Goal: Task Accomplishment & Management: Use online tool/utility

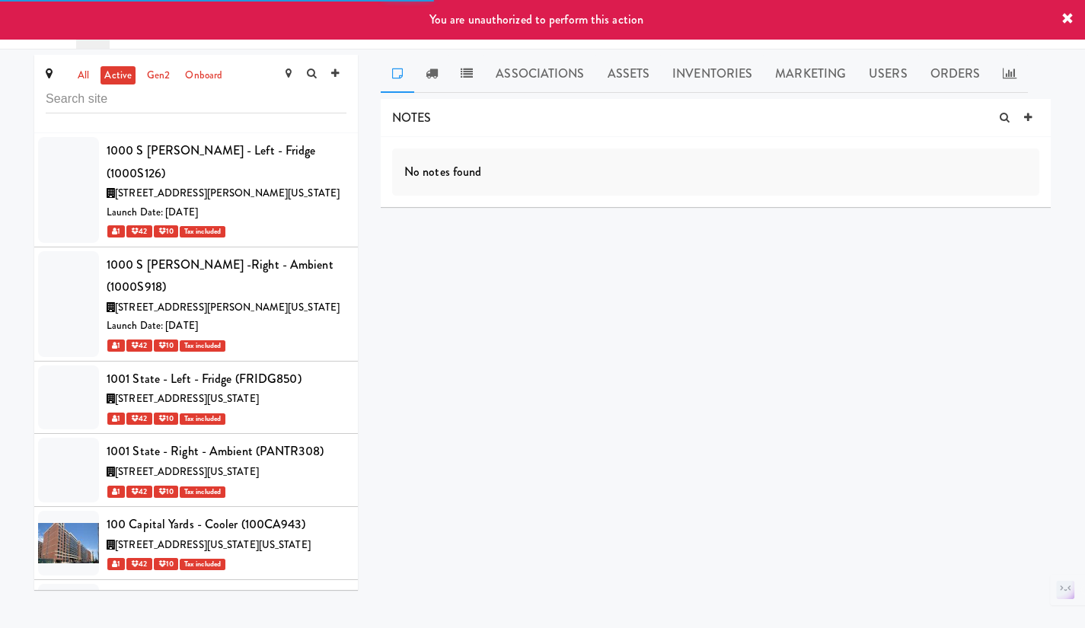
scroll to position [29682, 0]
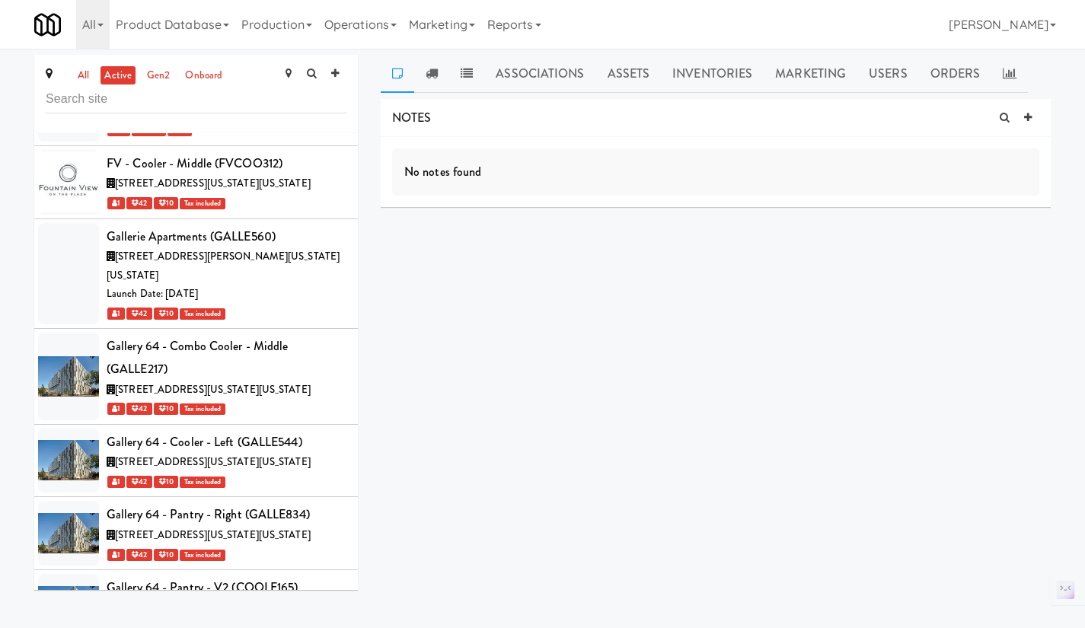
click at [85, 78] on link "all" at bounding box center [83, 75] width 19 height 19
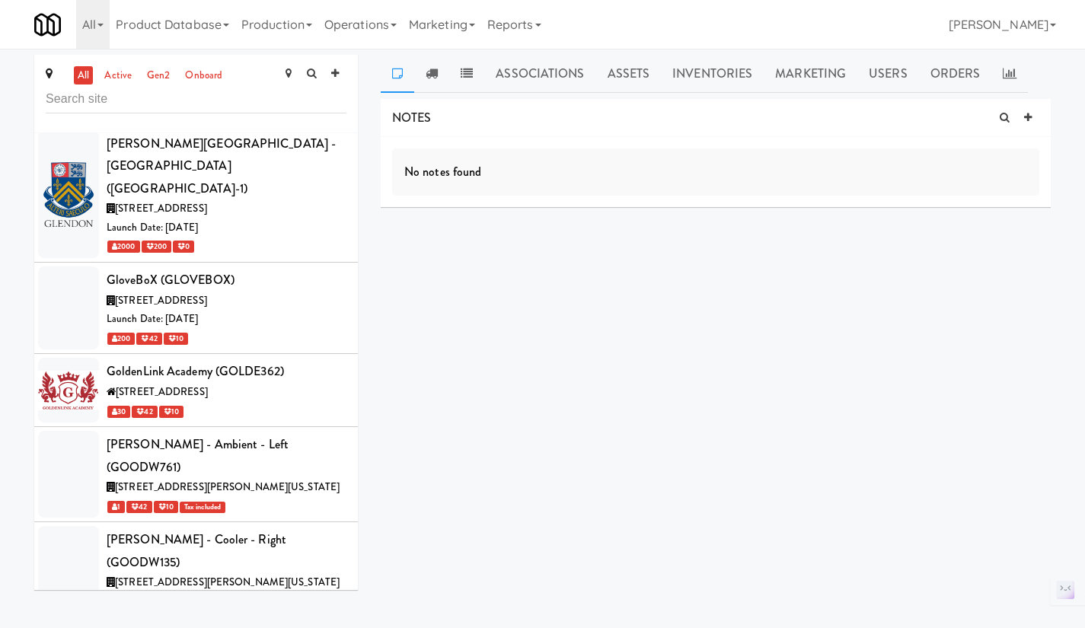
scroll to position [51576, 0]
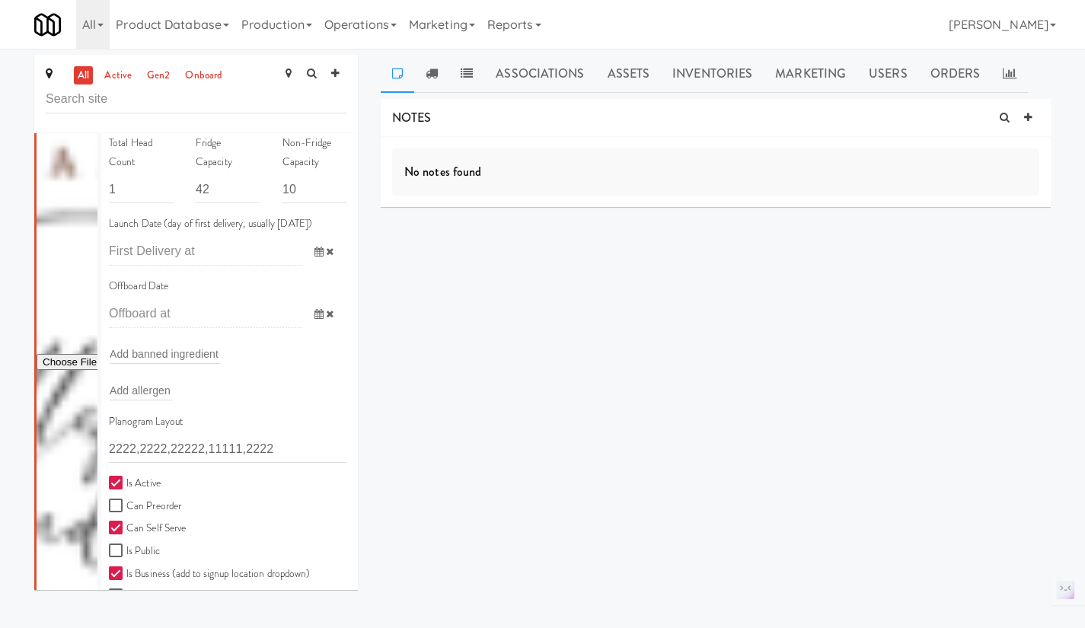
scroll to position [52337, 0]
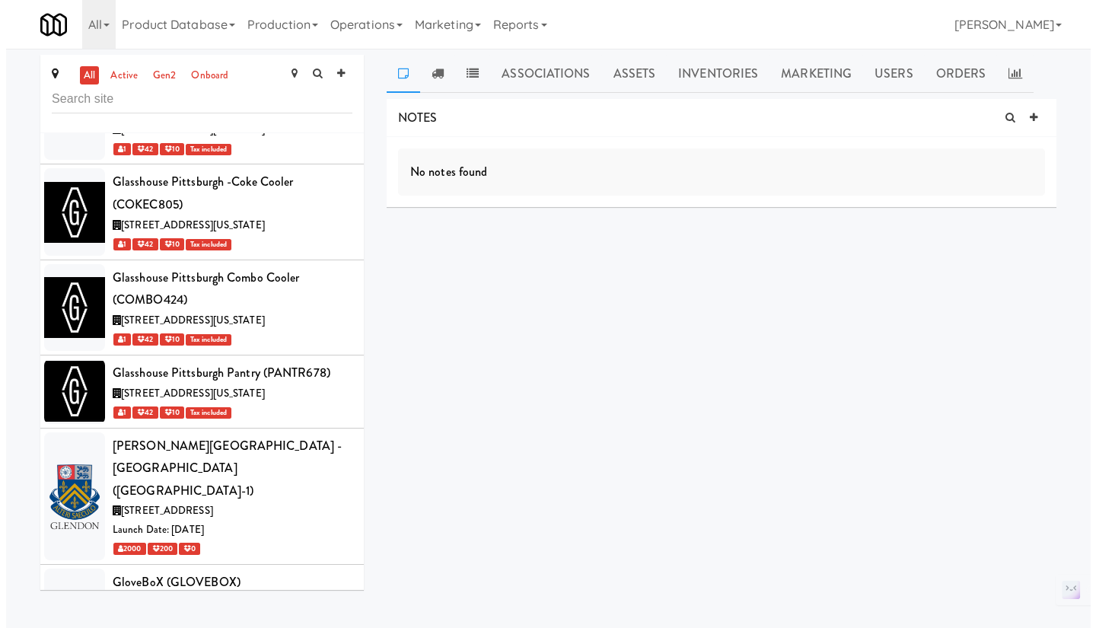
scroll to position [51272, 0]
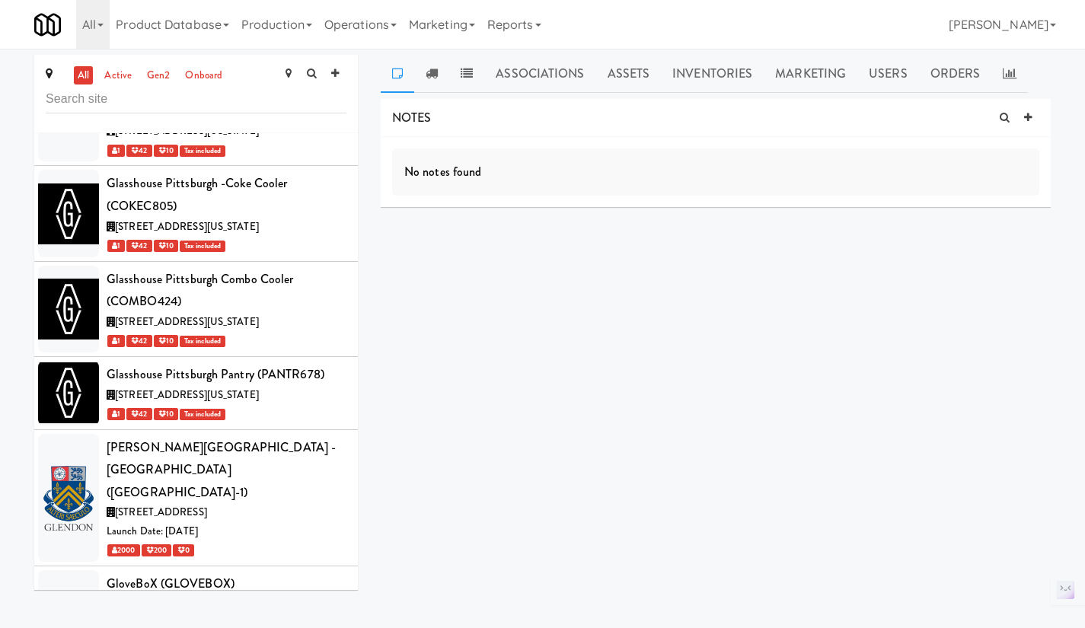
click at [629, 78] on link "Assets" at bounding box center [628, 74] width 65 height 38
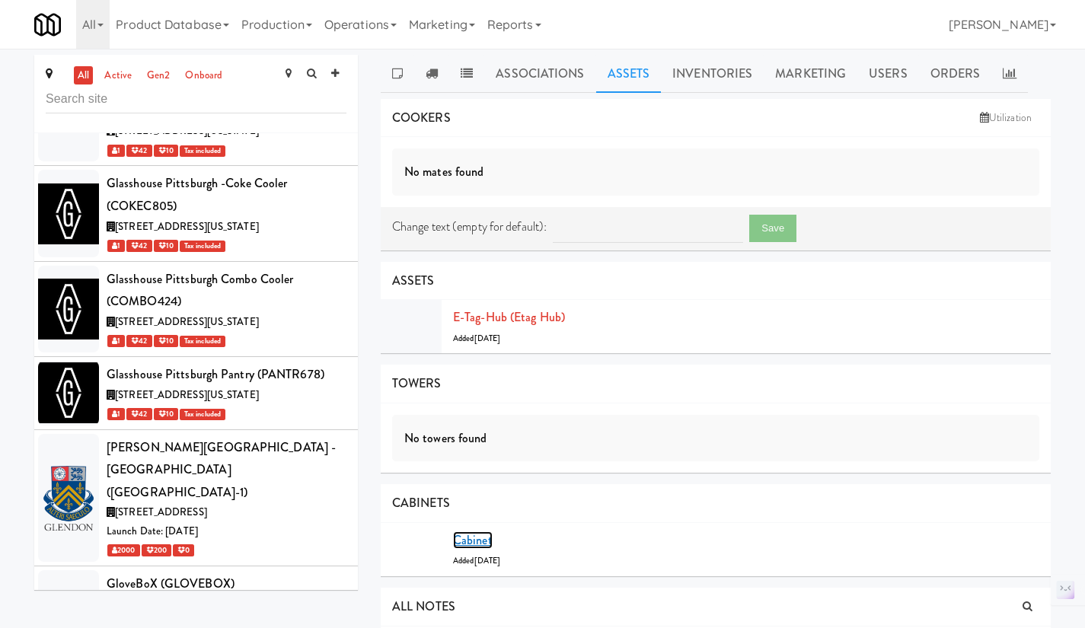
click at [479, 541] on link "Cabinet" at bounding box center [473, 540] width 40 height 18
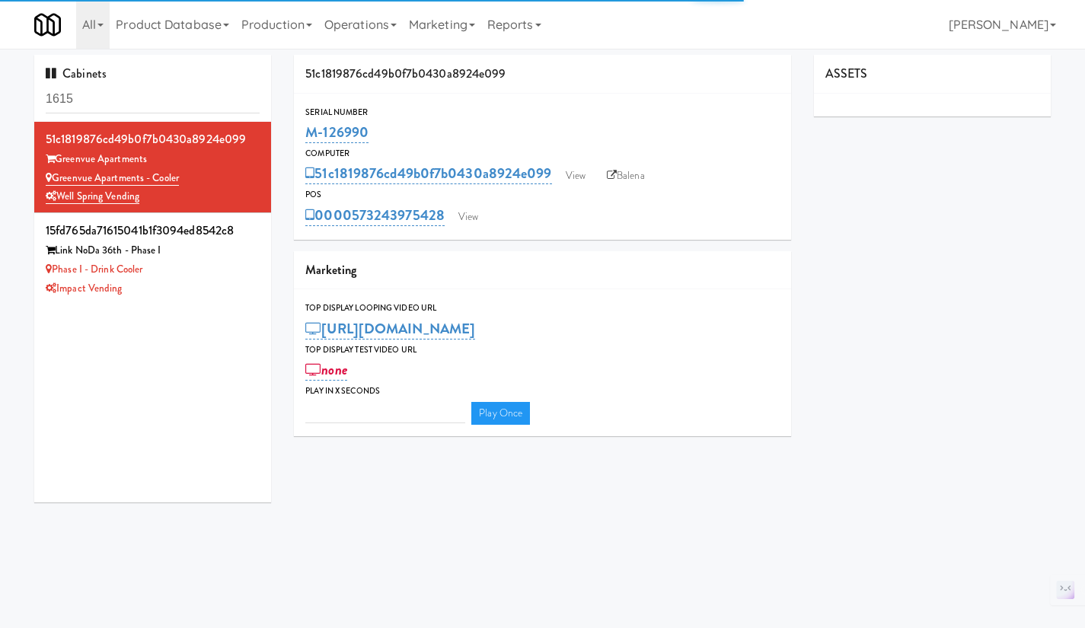
type input "3"
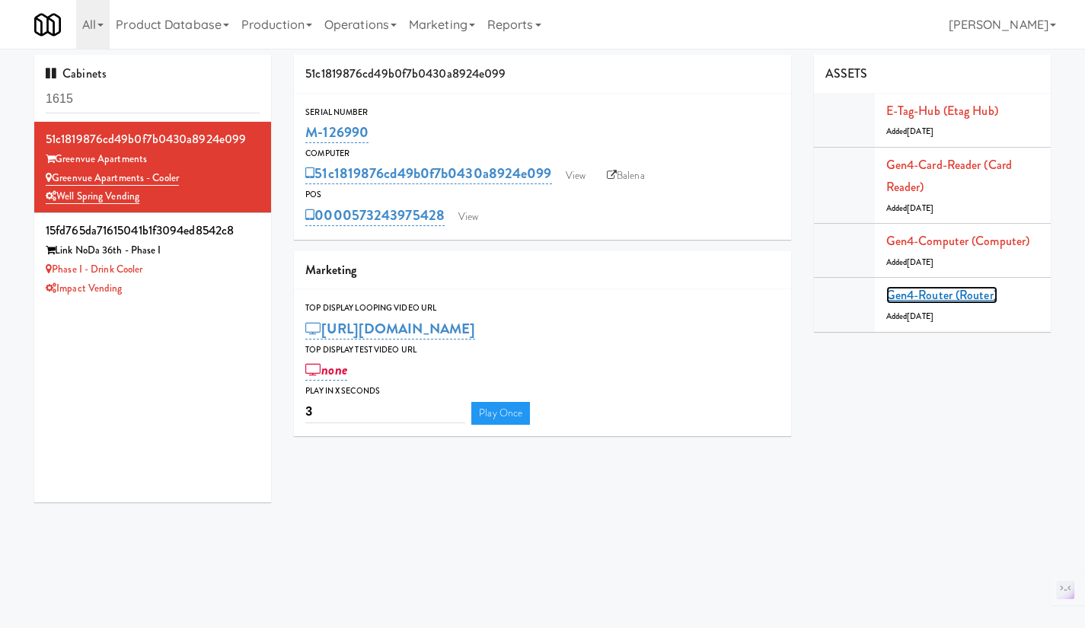
click at [943, 294] on link "Gen4-router (Router)" at bounding box center [941, 295] width 111 height 18
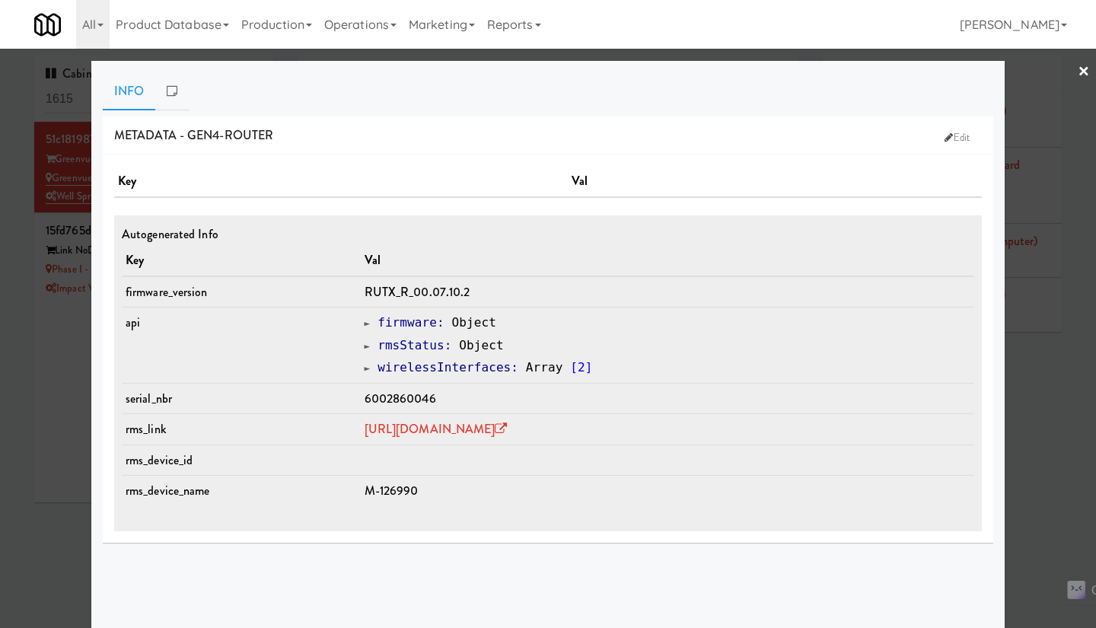
click at [365, 392] on span "6002860046" at bounding box center [401, 399] width 72 height 18
copy span "6002860046"
click at [1055, 438] on div at bounding box center [548, 314] width 1096 height 628
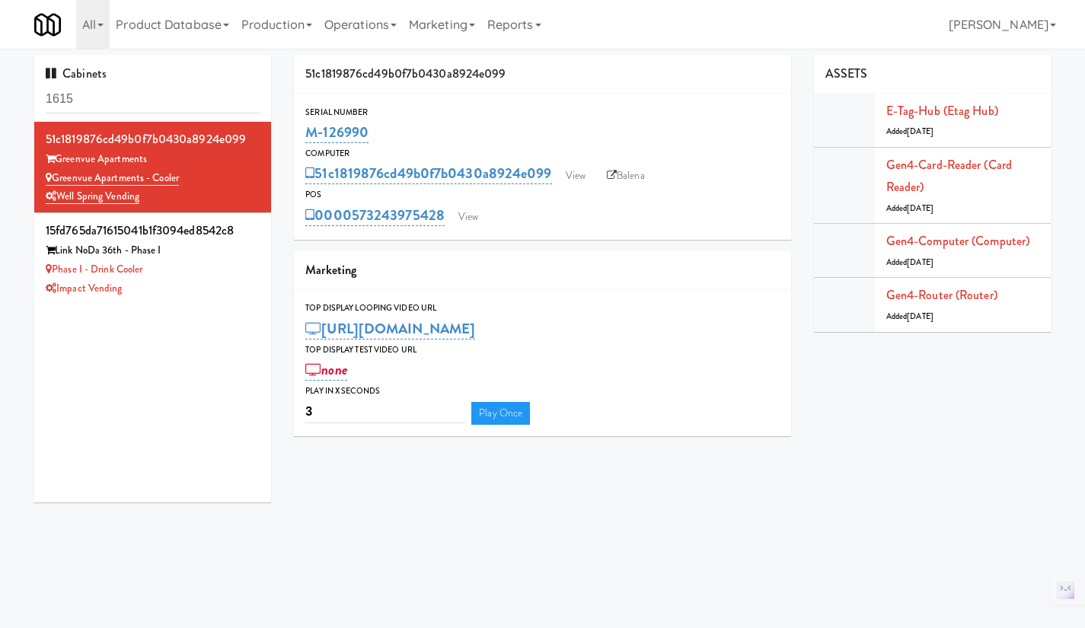
click at [624, 171] on link "Balena" at bounding box center [625, 175] width 53 height 23
drag, startPoint x: 321, startPoint y: 137, endPoint x: 286, endPoint y: 134, distance: 34.4
click at [286, 134] on div "51c1819876cd49b0f7b0430a8924e099 Serial Number M-126990 Computer 51c1819876cd49…" at bounding box center [542, 251] width 520 height 393
drag, startPoint x: 164, startPoint y: 196, endPoint x: 56, endPoint y: 178, distance: 109.5
click at [56, 178] on div "51c1819876cd49b0f7b0430a8924e099 Greenvue Apartments Greenvue Apartments - Cool…" at bounding box center [153, 167] width 214 height 78
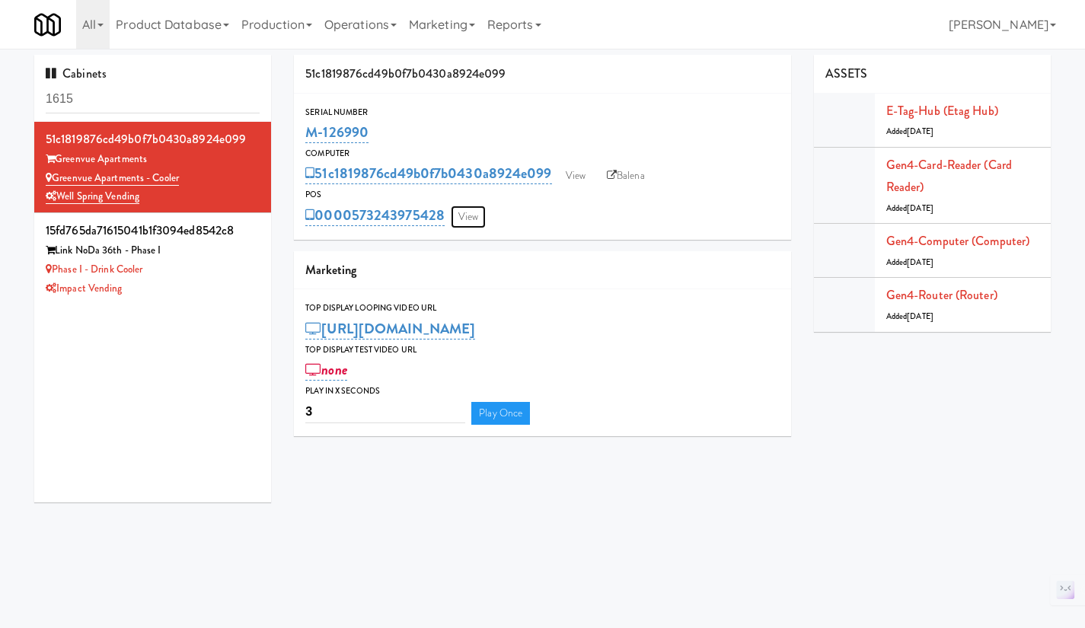
click at [477, 216] on link "View" at bounding box center [468, 217] width 35 height 23
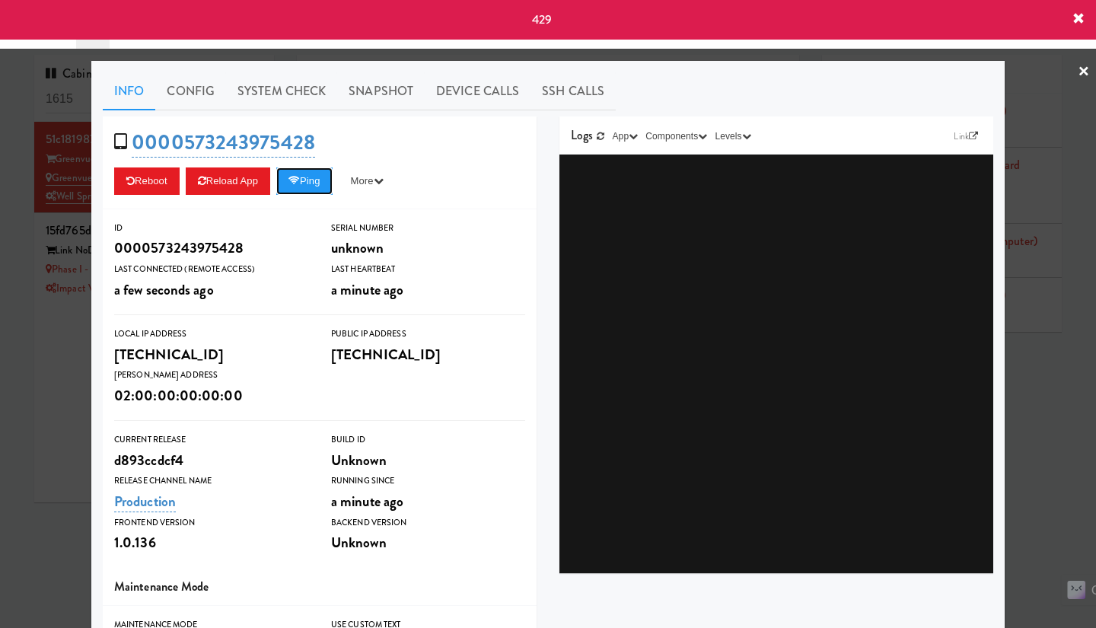
click at [303, 184] on button "Ping" at bounding box center [304, 181] width 56 height 27
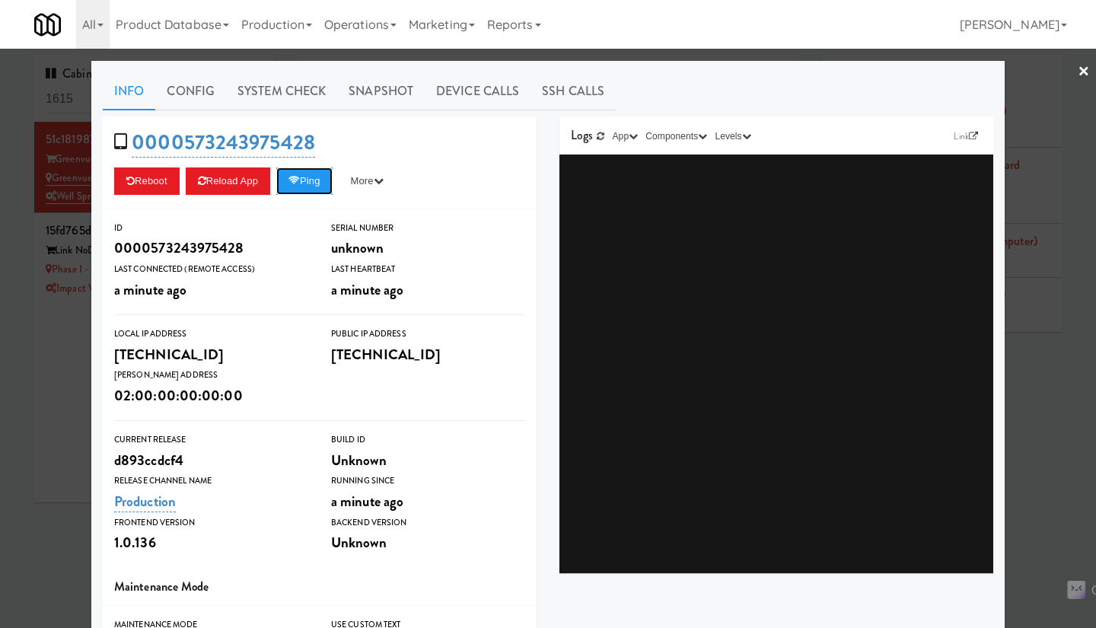
click at [307, 179] on button "Ping" at bounding box center [304, 181] width 56 height 27
click at [250, 76] on link "System Check" at bounding box center [281, 91] width 111 height 38
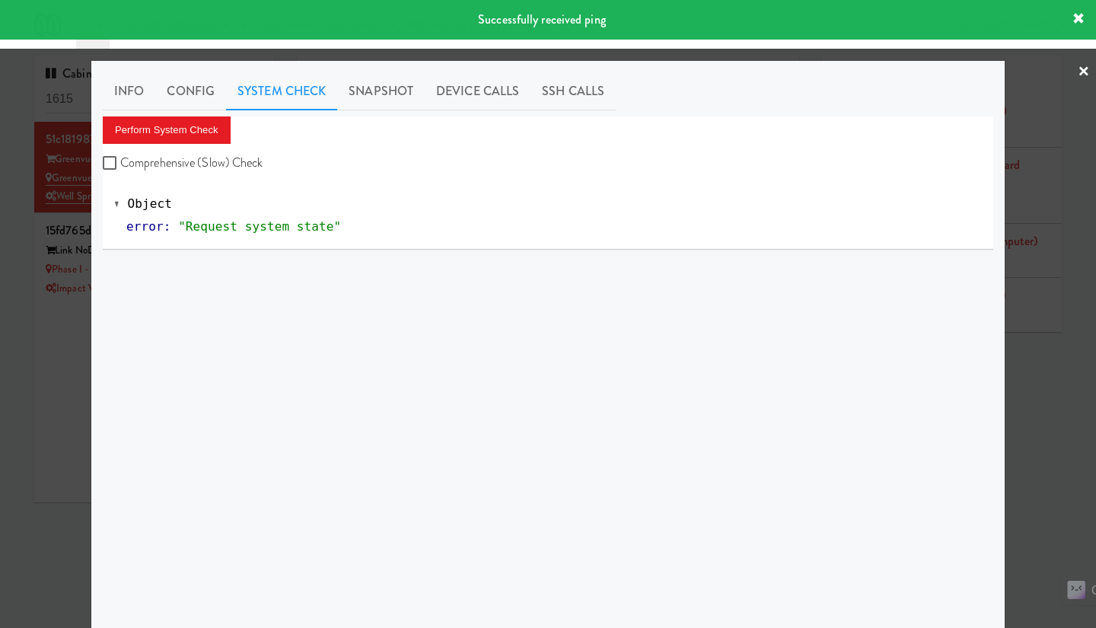
click at [215, 154] on label "Comprehensive (Slow) Check" at bounding box center [183, 163] width 161 height 23
click at [120, 158] on input "Comprehensive (Slow) Check" at bounding box center [112, 164] width 18 height 12
checkbox input "true"
click at [196, 123] on button "Perform System Check" at bounding box center [167, 129] width 128 height 27
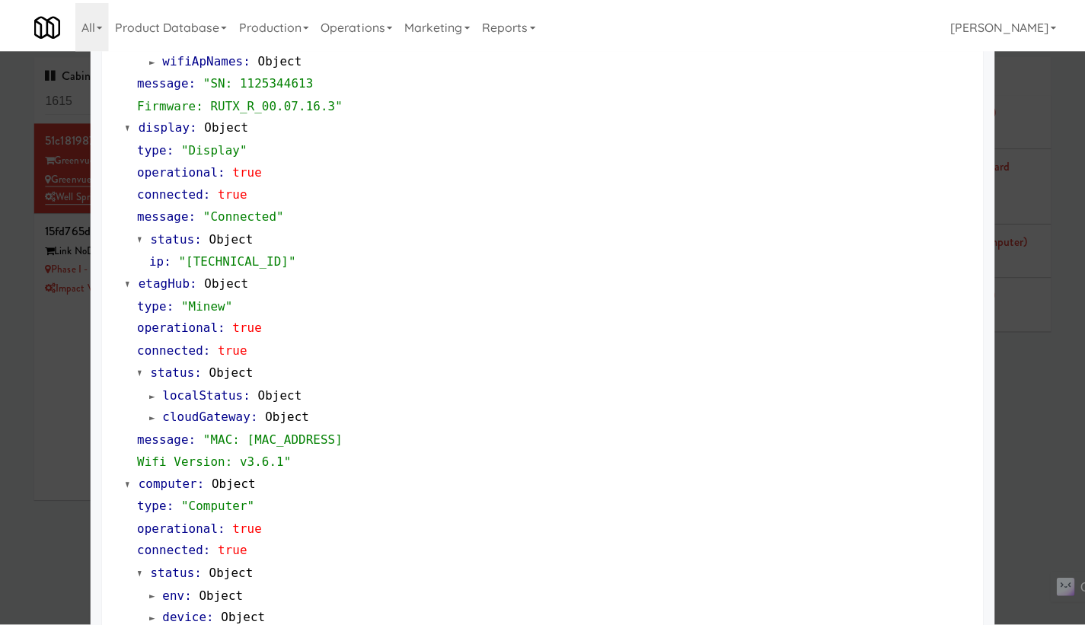
scroll to position [1251, 0]
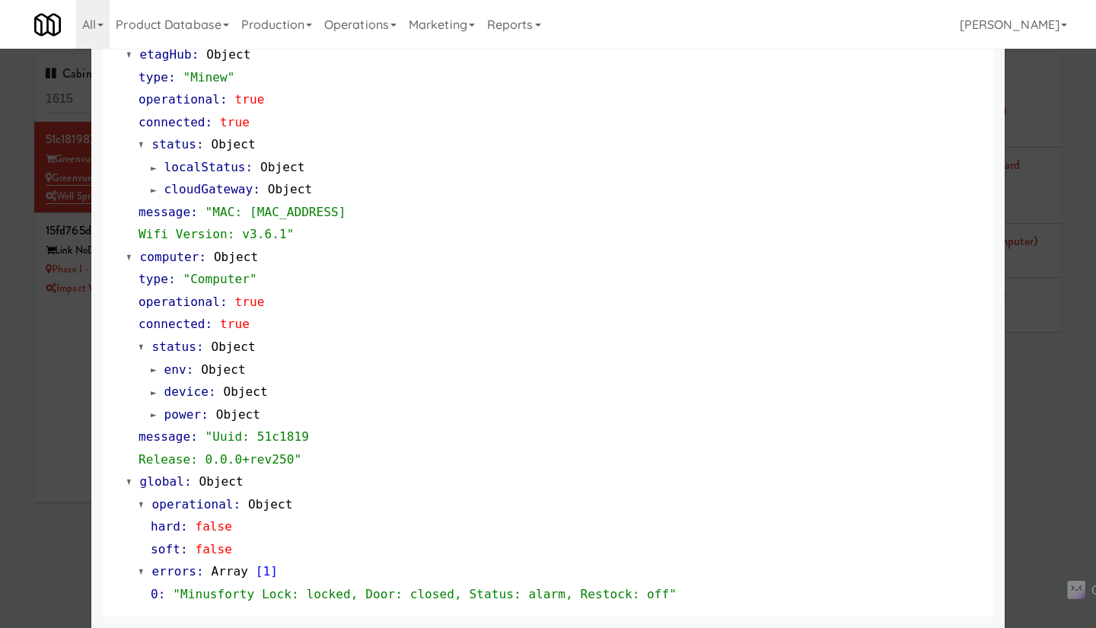
click at [1041, 449] on div at bounding box center [548, 314] width 1096 height 628
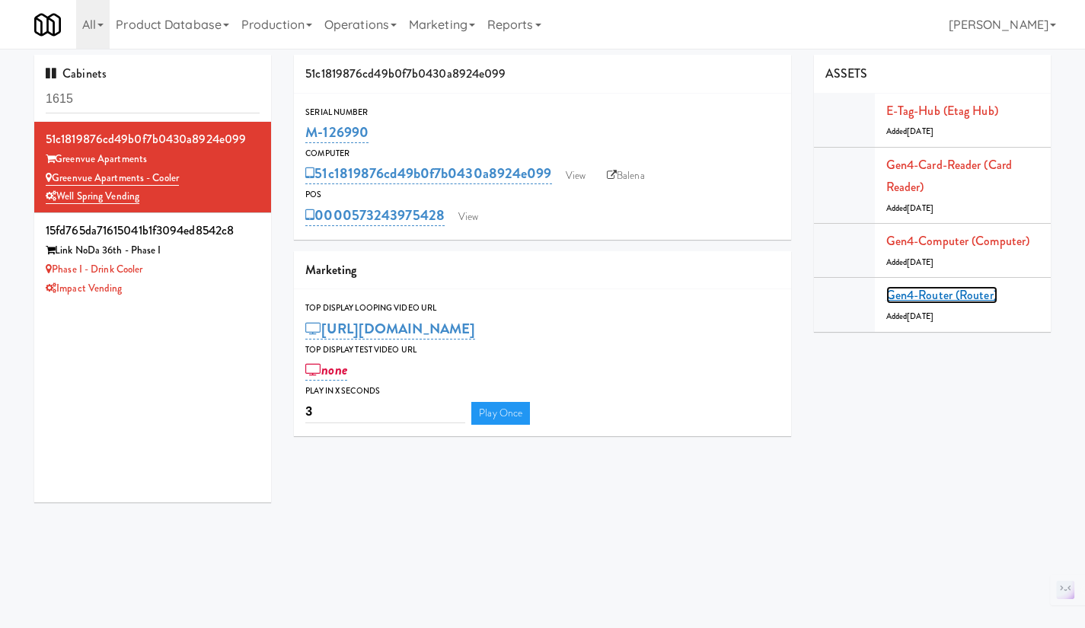
click at [968, 293] on link "Gen4-router (Router)" at bounding box center [941, 295] width 111 height 18
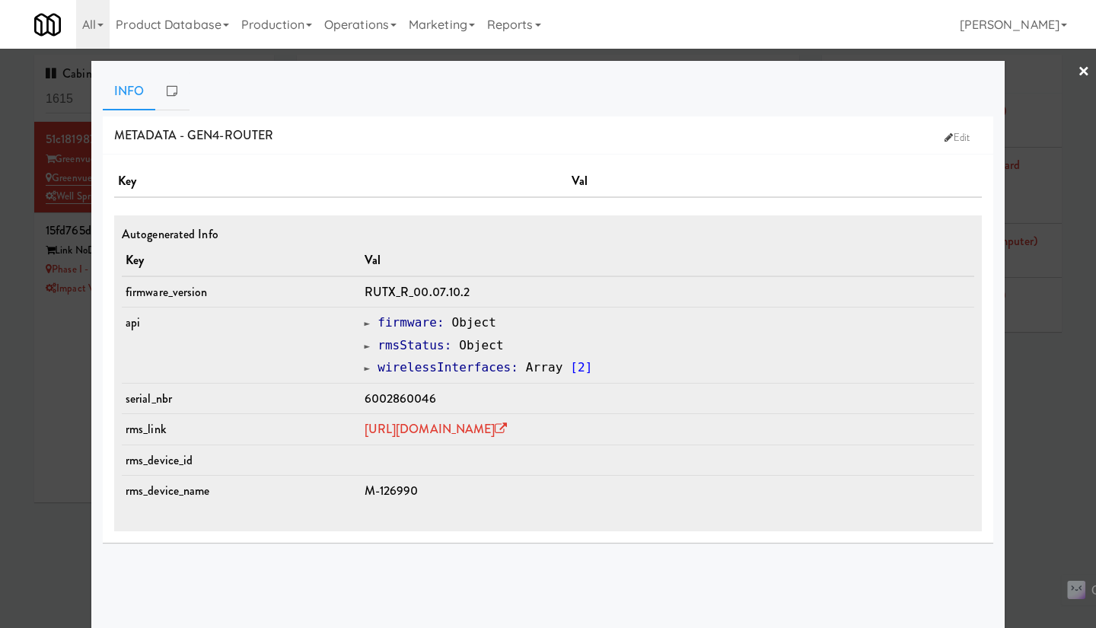
click at [1038, 490] on div at bounding box center [548, 314] width 1096 height 628
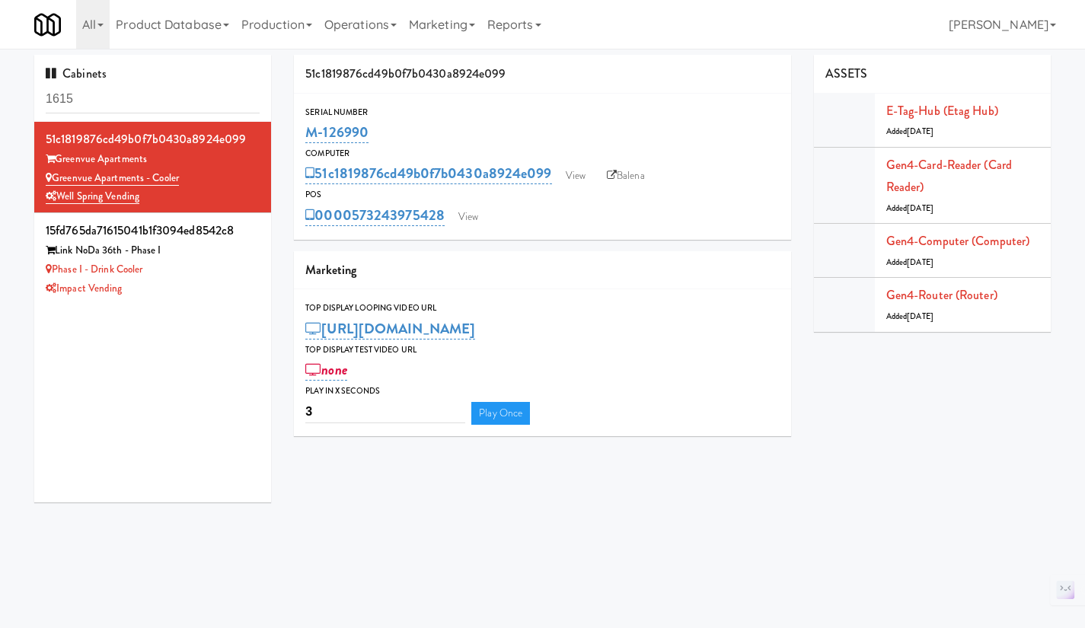
click at [458, 195] on div "POS" at bounding box center [542, 194] width 474 height 15
click at [462, 205] on div "0000573243975428 View" at bounding box center [542, 216] width 474 height 26
click at [468, 212] on link "View" at bounding box center [468, 217] width 35 height 23
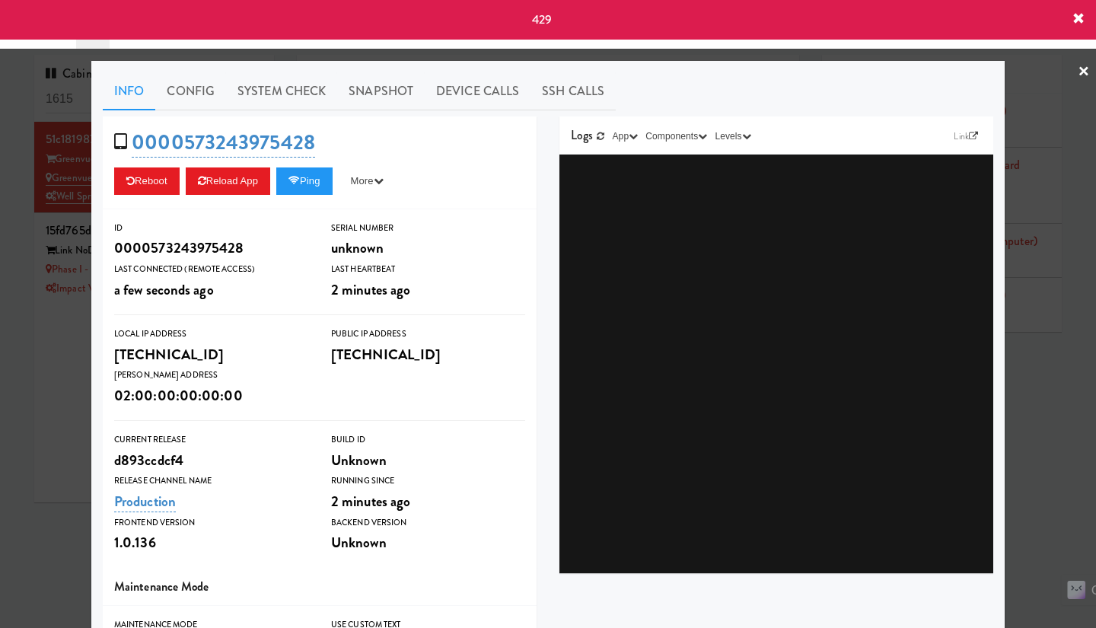
click at [380, 92] on link "Snapshot" at bounding box center [381, 91] width 88 height 38
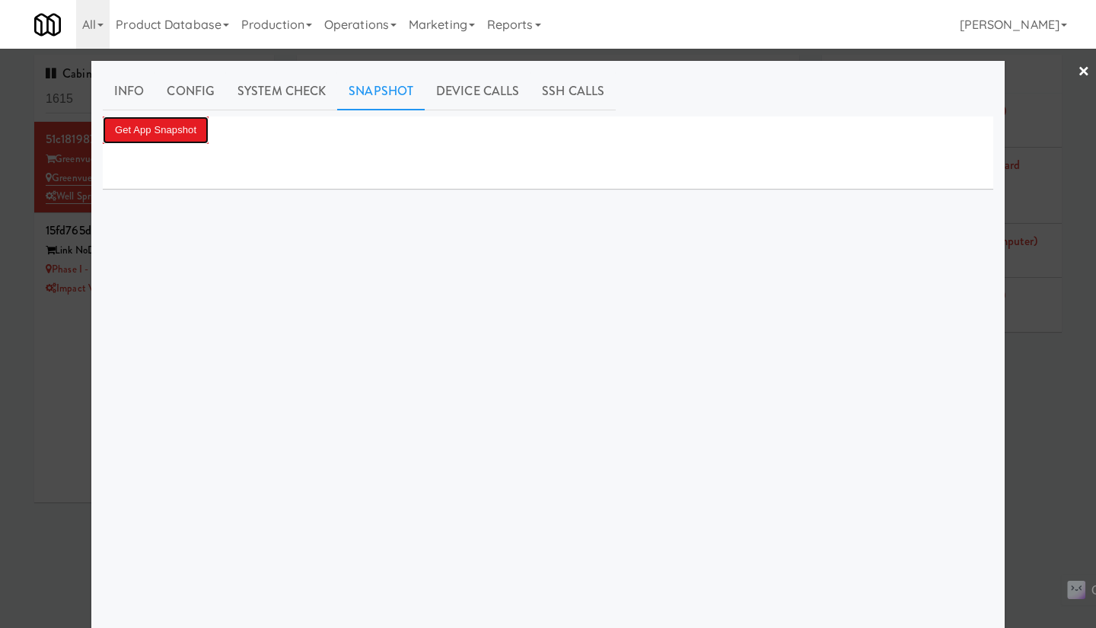
click at [157, 136] on button "Get App Snapshot" at bounding box center [156, 129] width 106 height 27
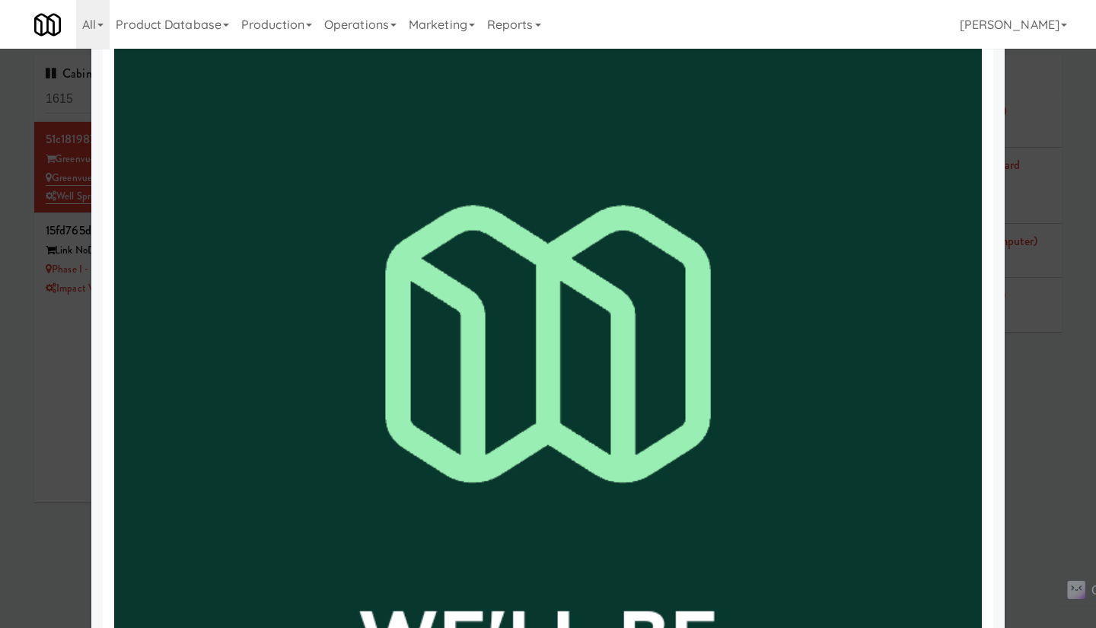
scroll to position [305, 0]
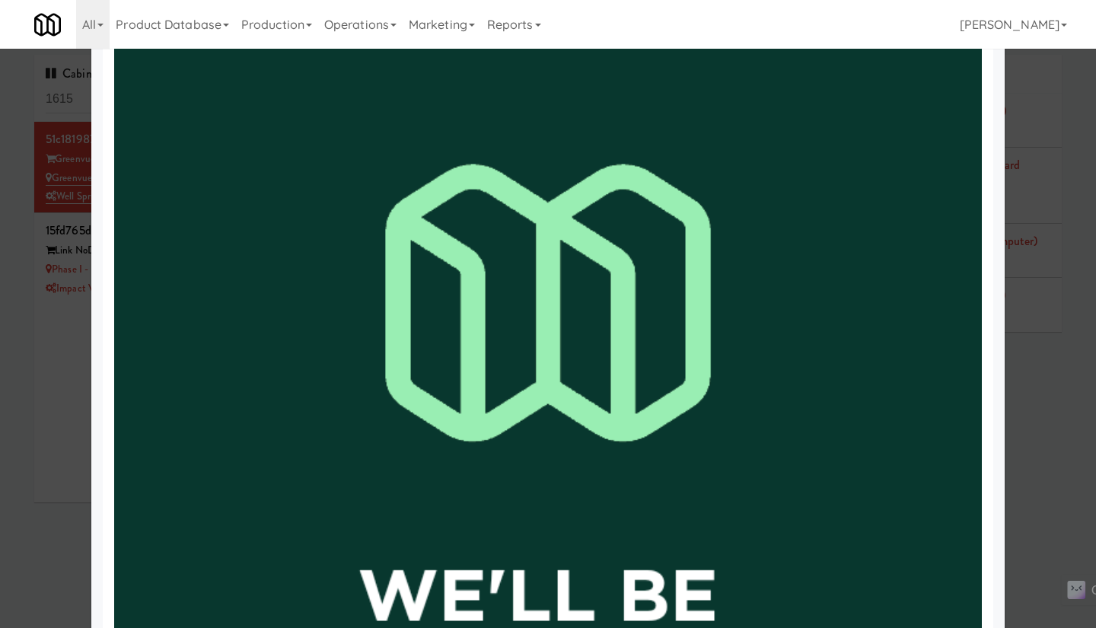
click at [1039, 448] on div at bounding box center [548, 314] width 1096 height 628
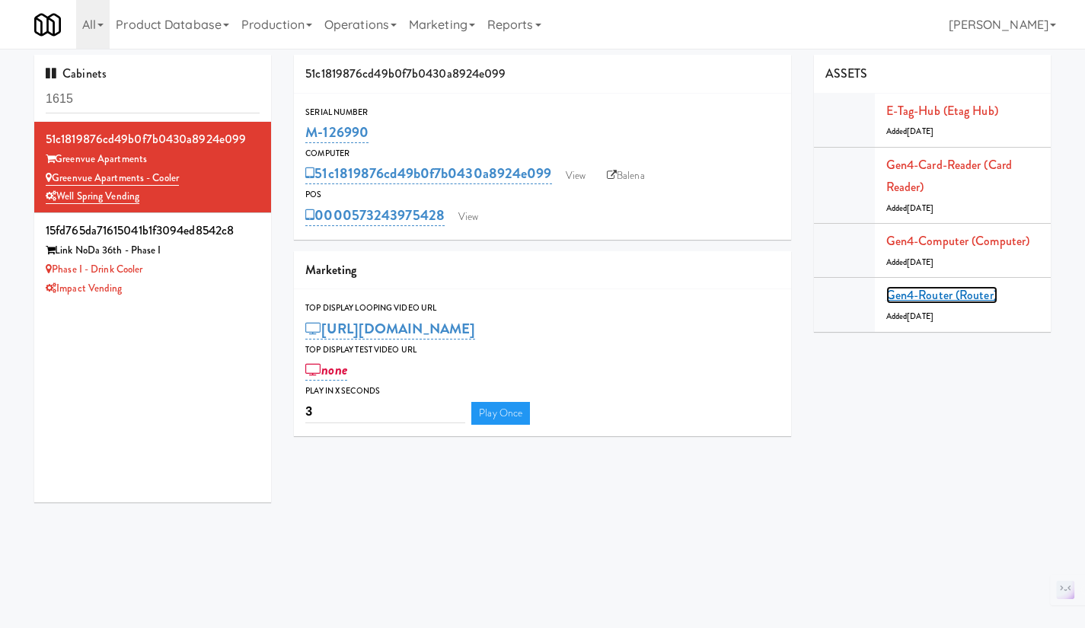
click at [956, 300] on link "Gen4-router (Router)" at bounding box center [941, 295] width 111 height 18
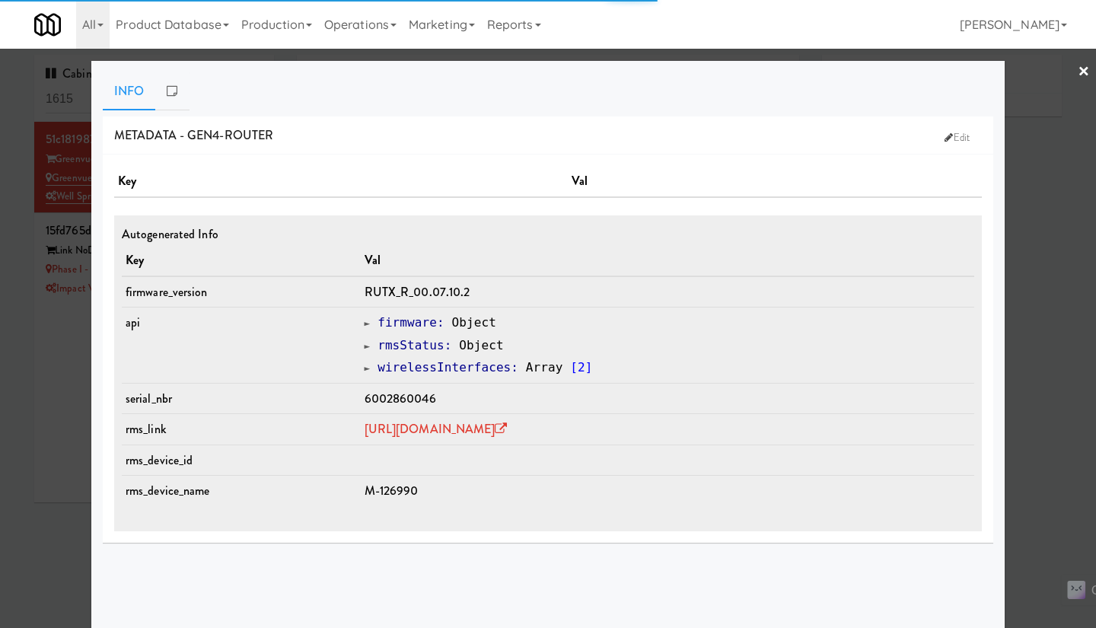
type input "3"
click at [1048, 401] on div at bounding box center [548, 314] width 1096 height 628
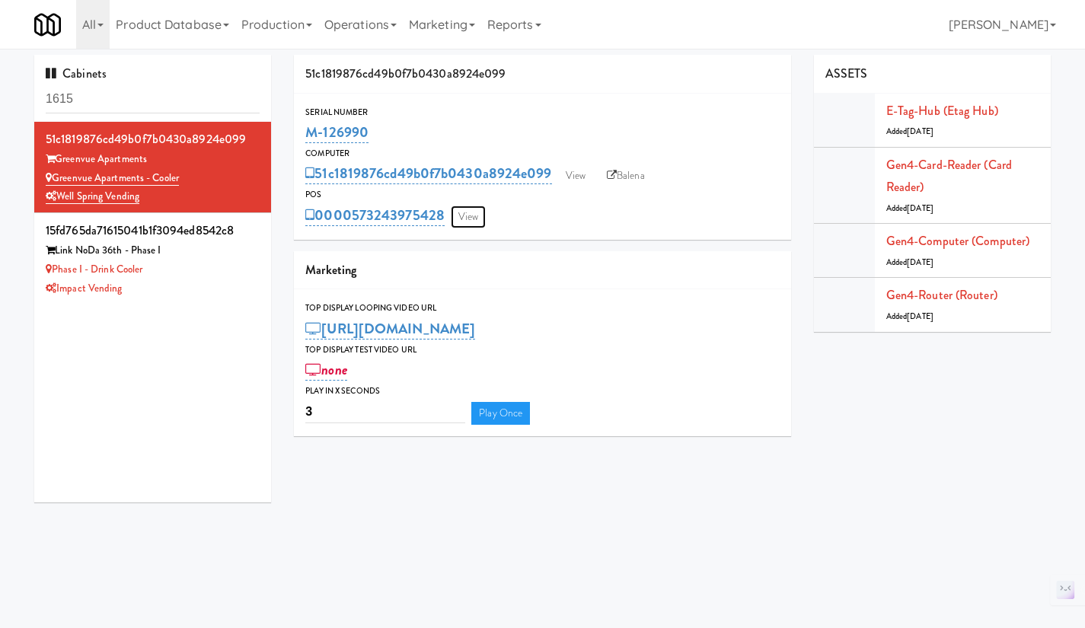
click at [461, 218] on link "View" at bounding box center [468, 217] width 35 height 23
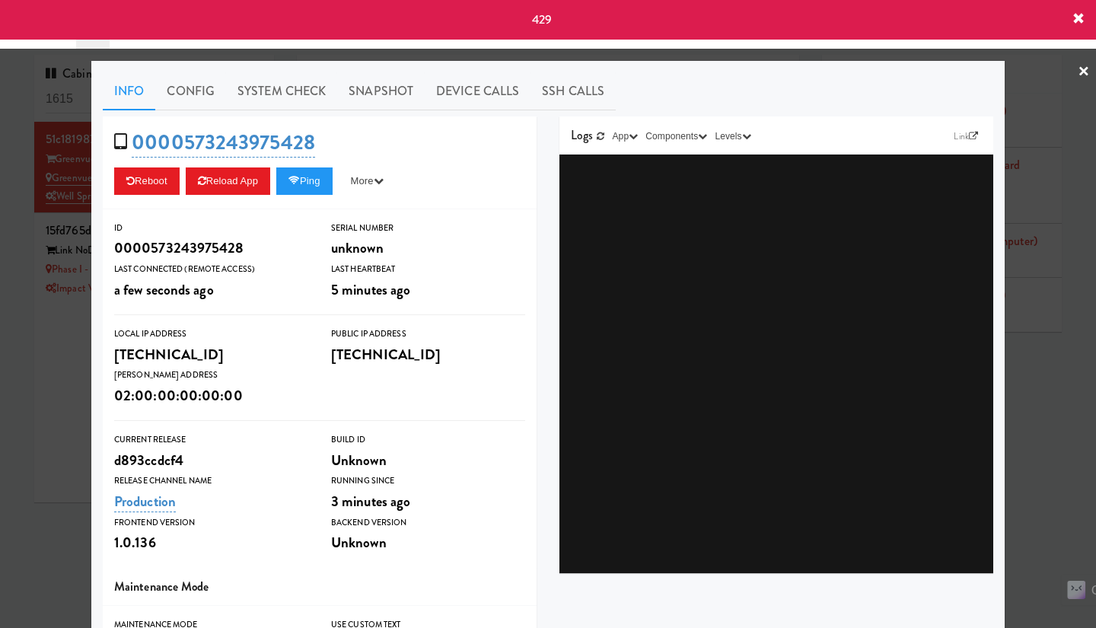
click at [1036, 438] on div at bounding box center [548, 314] width 1096 height 628
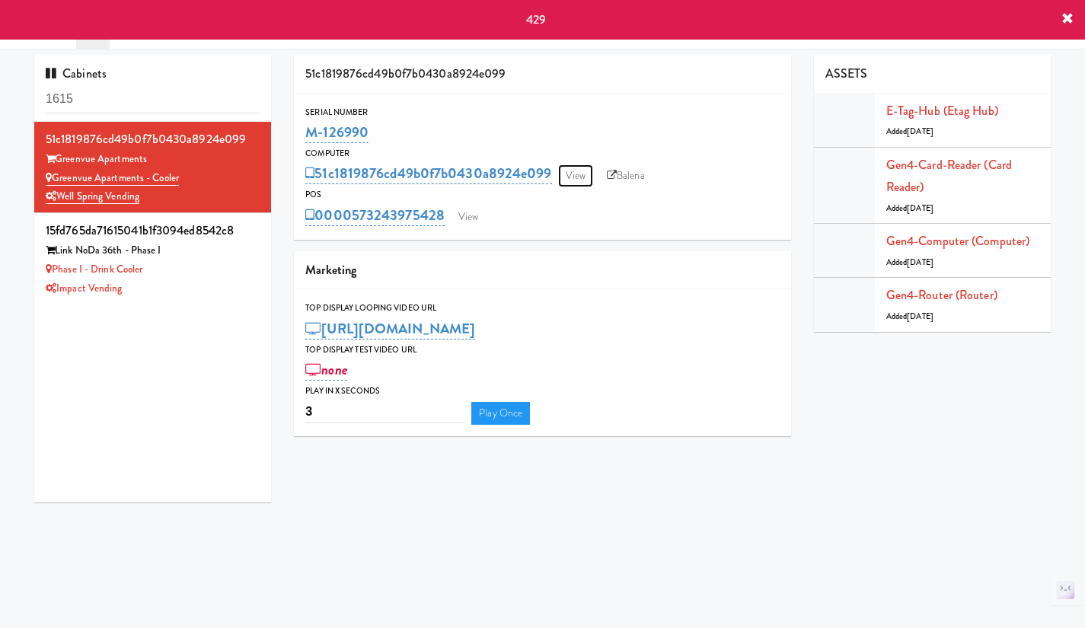
click at [586, 172] on link "View" at bounding box center [575, 175] width 35 height 23
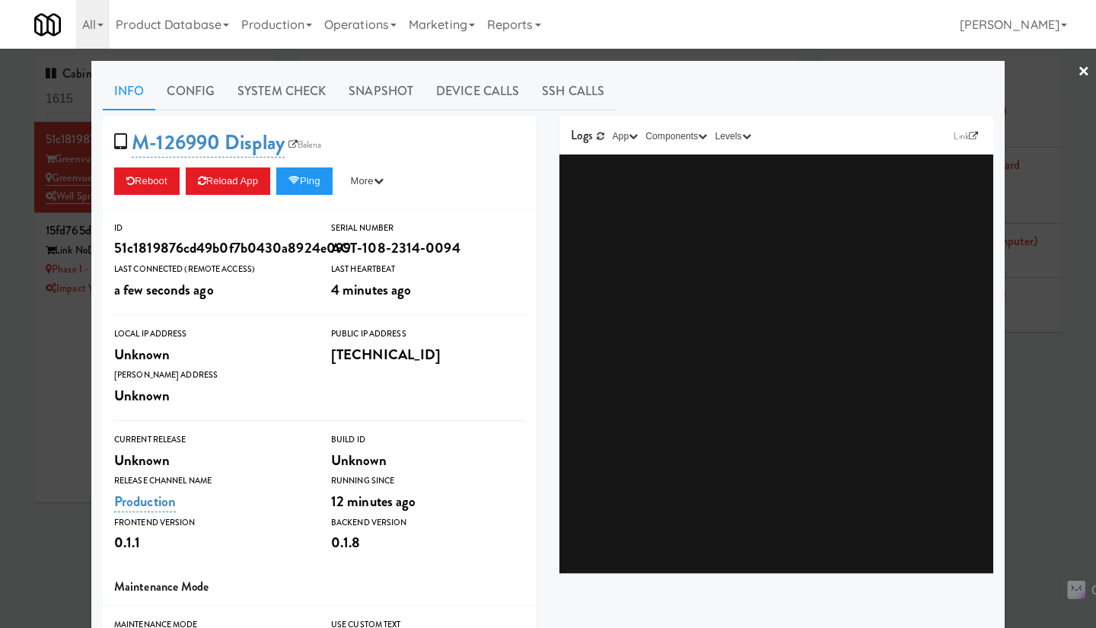
click at [1038, 395] on div at bounding box center [548, 314] width 1096 height 628
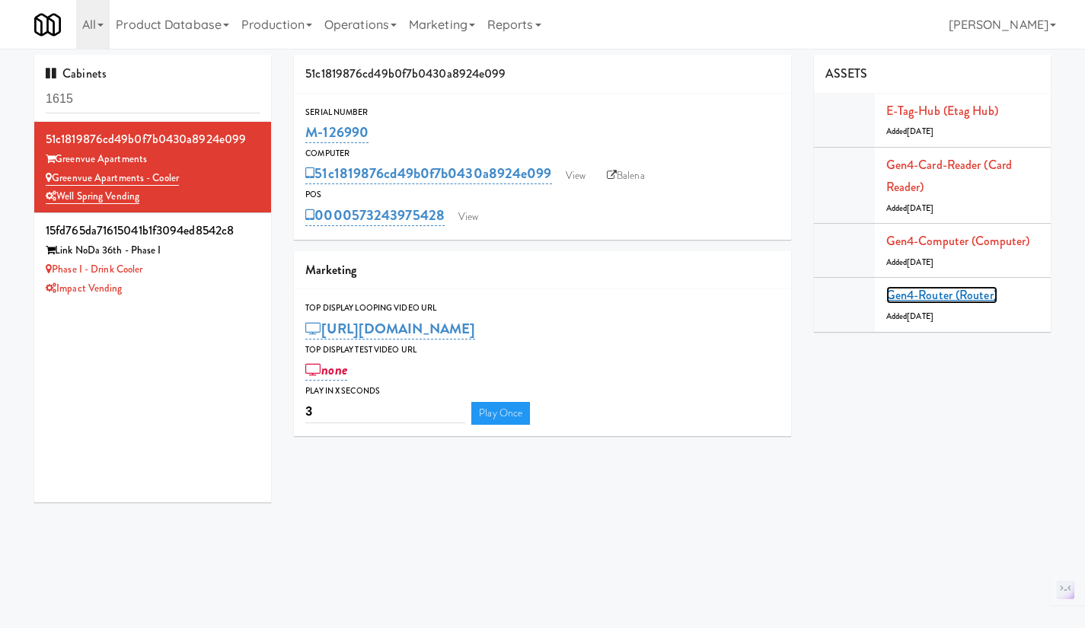
click at [969, 295] on link "Gen4-router (Router)" at bounding box center [941, 295] width 111 height 18
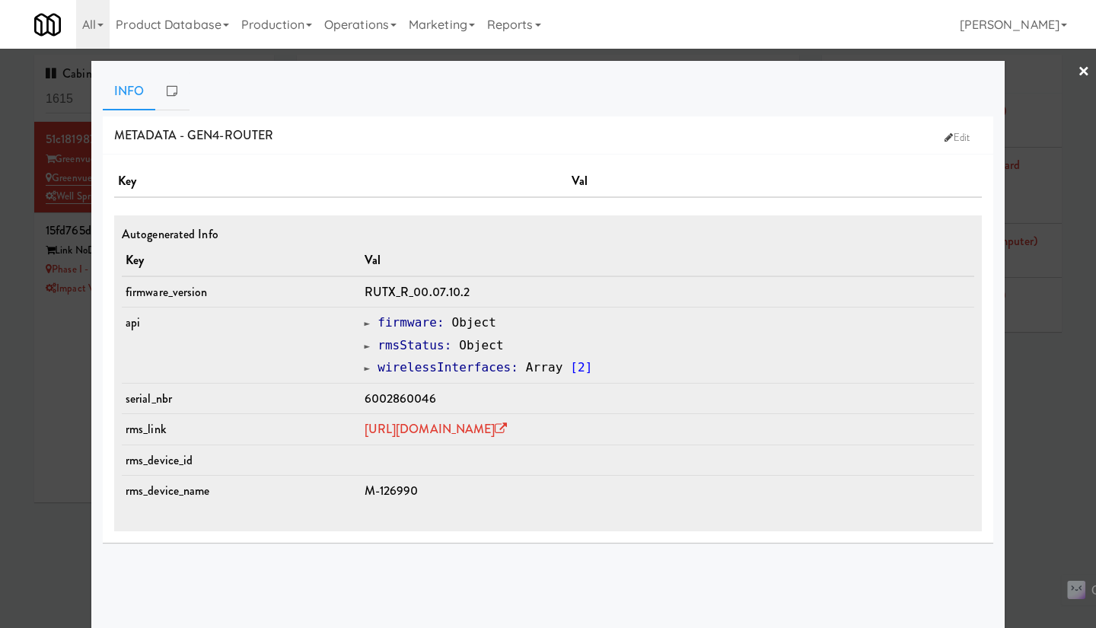
click at [1029, 424] on div at bounding box center [548, 314] width 1096 height 628
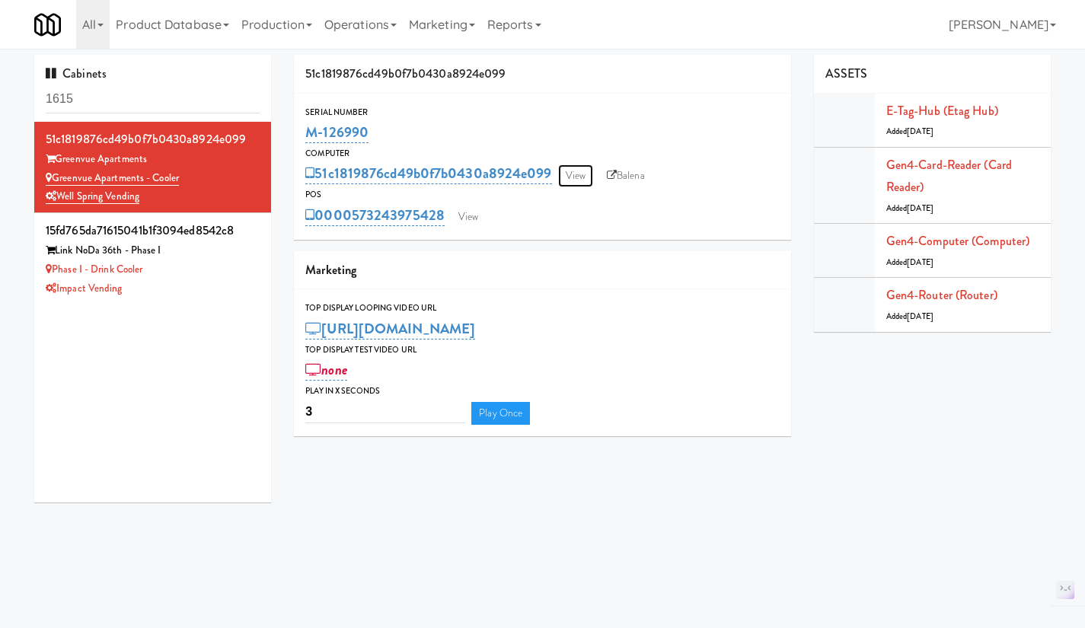
click at [574, 176] on link "View" at bounding box center [575, 175] width 35 height 23
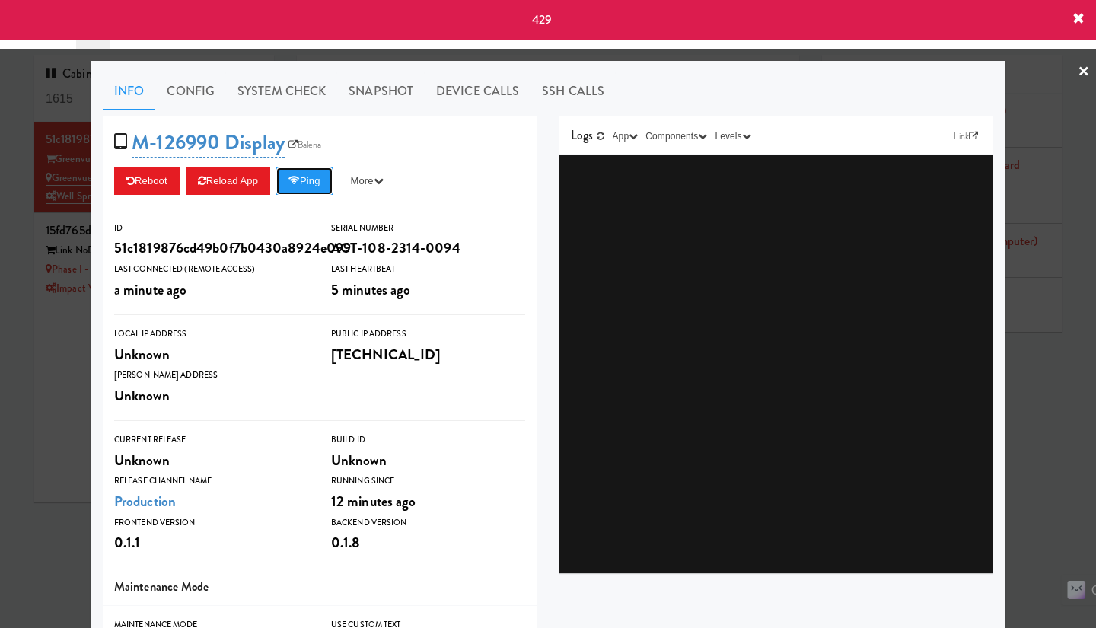
click at [317, 179] on button "Ping" at bounding box center [304, 181] width 56 height 27
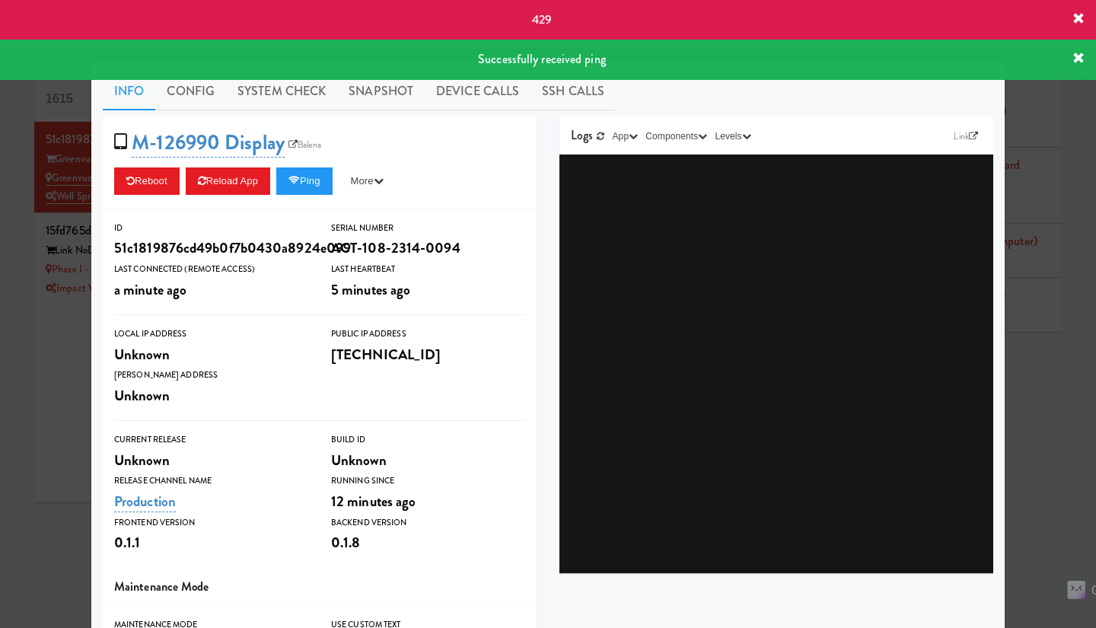
click at [1033, 381] on div at bounding box center [548, 314] width 1096 height 628
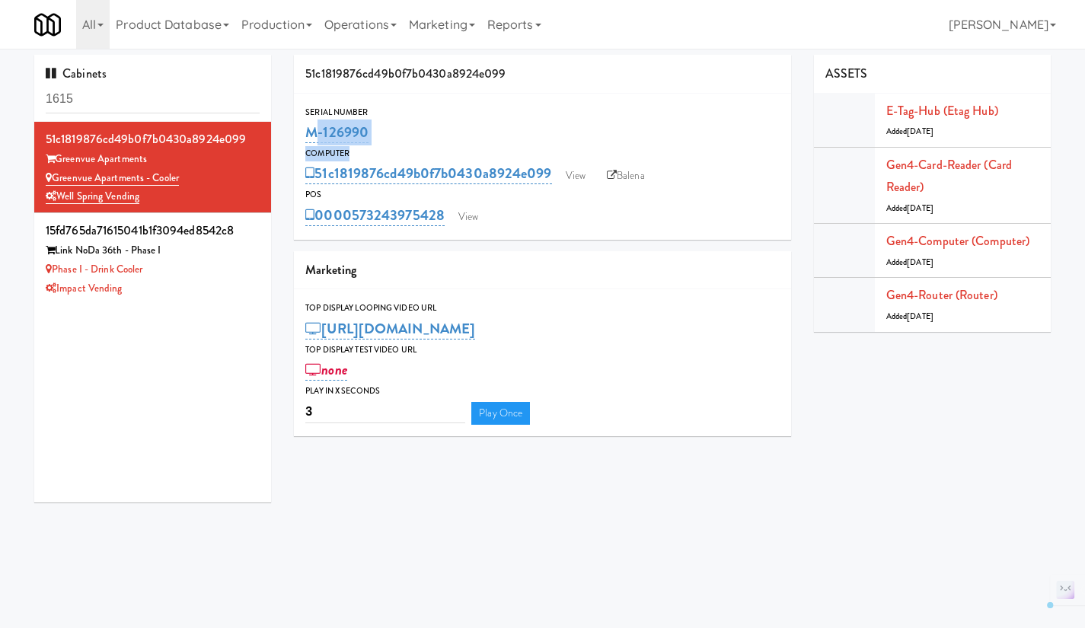
drag, startPoint x: 382, startPoint y: 145, endPoint x: 298, endPoint y: 142, distance: 83.8
click at [298, 142] on div "Serial Number M-126990 Computer 51c1819876cd49b0f7b0430a8924e099 View Balena PO…" at bounding box center [542, 166] width 497 height 123
drag, startPoint x: 436, startPoint y: 126, endPoint x: 413, endPoint y: 132, distance: 23.5
click at [435, 126] on div "M-126990" at bounding box center [542, 133] width 474 height 26
click at [392, 135] on div "M-126990" at bounding box center [542, 133] width 474 height 26
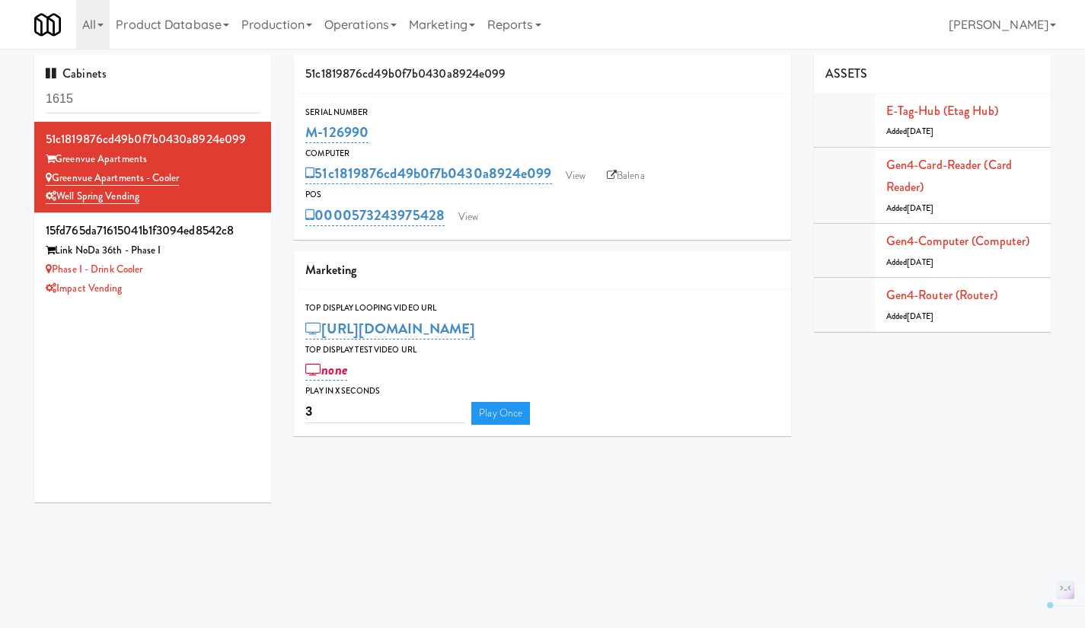
drag, startPoint x: 348, startPoint y: 133, endPoint x: 311, endPoint y: 128, distance: 36.9
click at [298, 132] on div "Serial Number M-126990" at bounding box center [542, 125] width 497 height 41
copy link "M-126990"
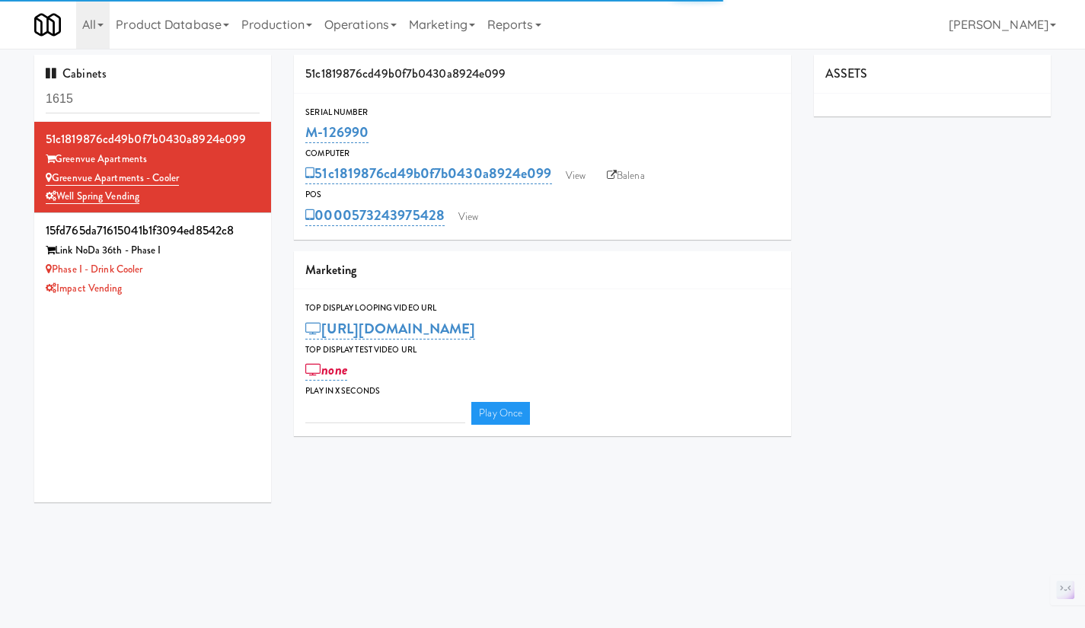
type input "3"
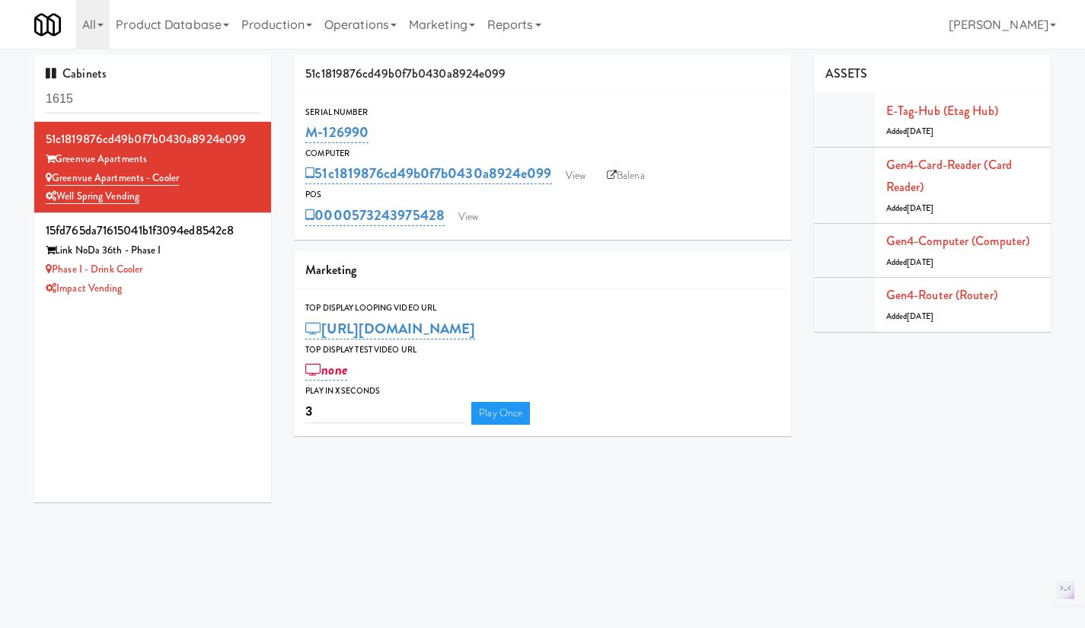
click at [598, 168] on div "51c1819876cd49b0f7b0430a8924e099 View Balena" at bounding box center [542, 174] width 474 height 26
click at [586, 170] on link "View" at bounding box center [575, 175] width 35 height 23
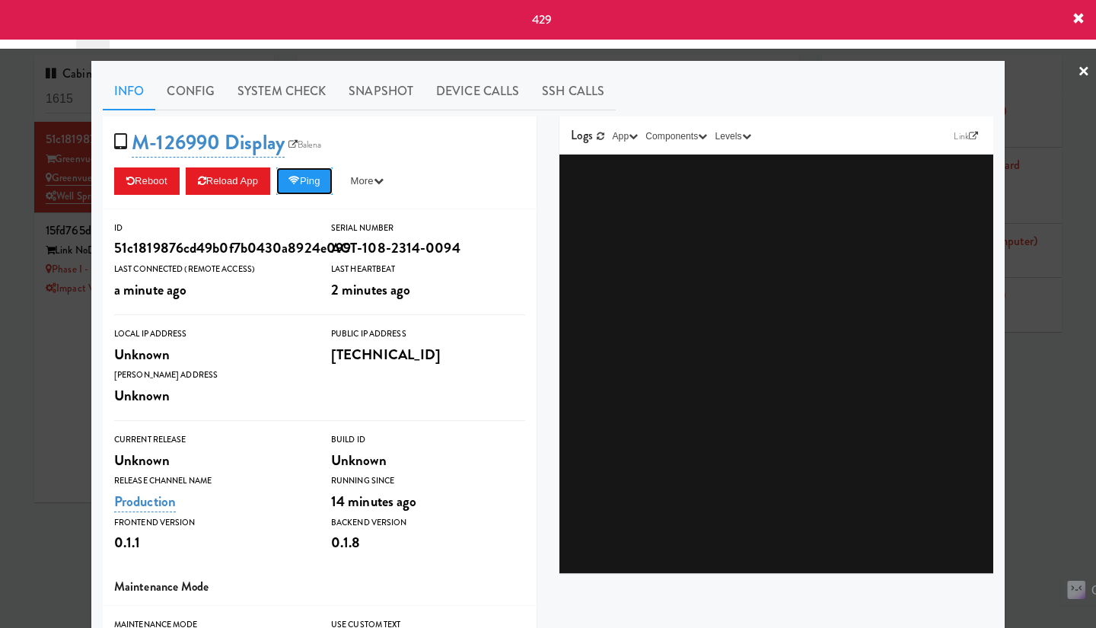
click at [318, 181] on button "Ping" at bounding box center [304, 181] width 56 height 27
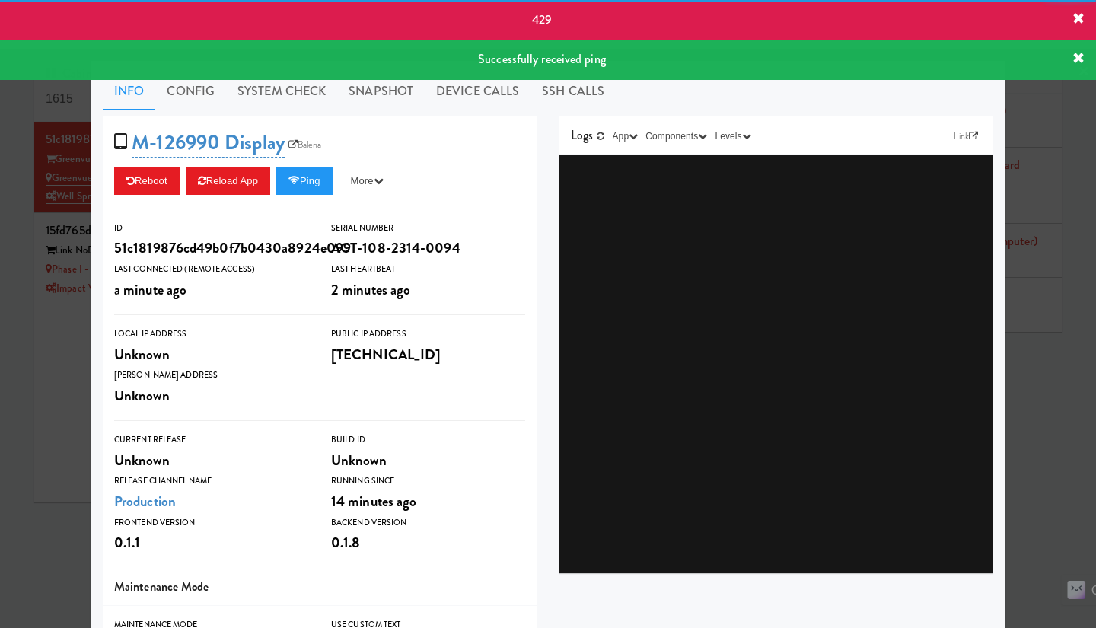
click at [297, 95] on link "System Check" at bounding box center [281, 91] width 111 height 38
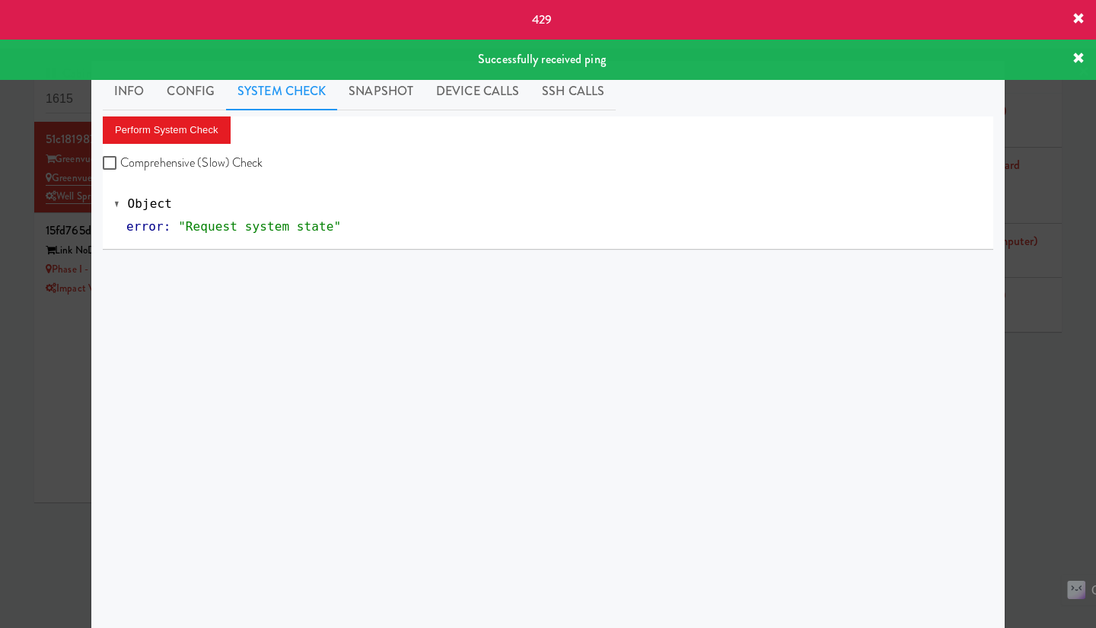
click at [196, 164] on label "Comprehensive (Slow) Check" at bounding box center [183, 163] width 161 height 23
click at [120, 164] on input "Comprehensive (Slow) Check" at bounding box center [112, 164] width 18 height 12
checkbox input "true"
click at [171, 123] on button "Perform System Check" at bounding box center [167, 129] width 128 height 27
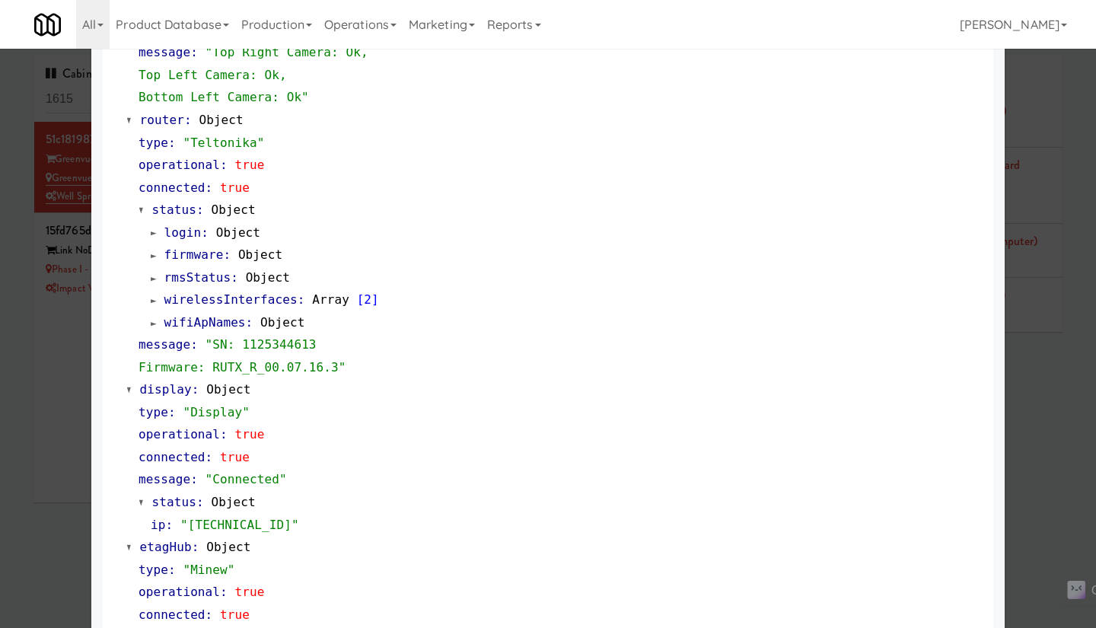
scroll to position [755, 0]
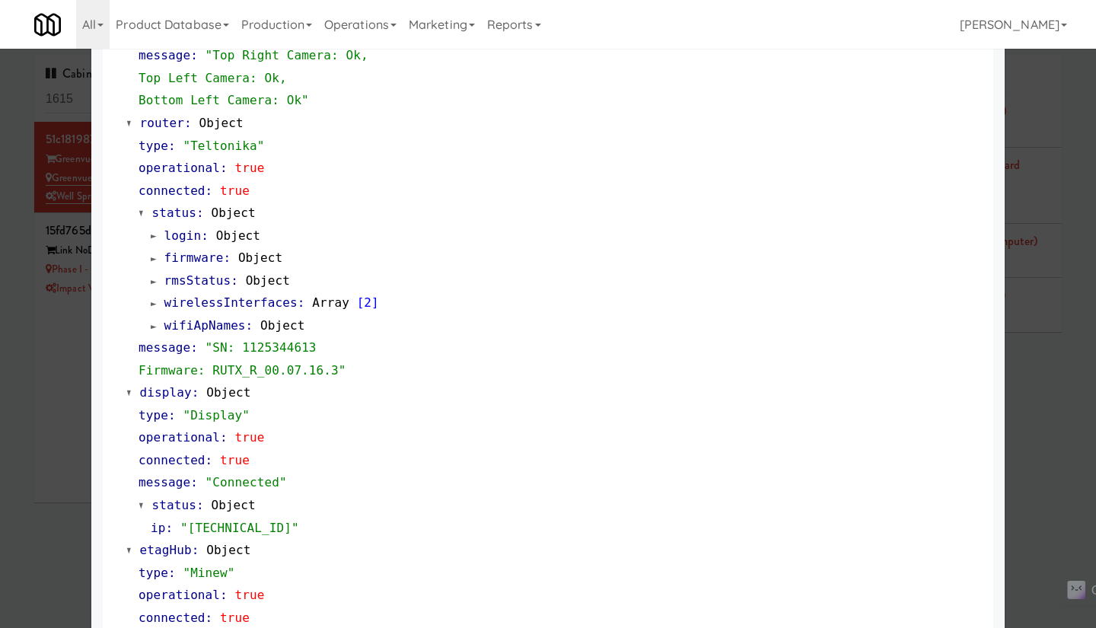
click at [1040, 439] on div at bounding box center [548, 314] width 1096 height 628
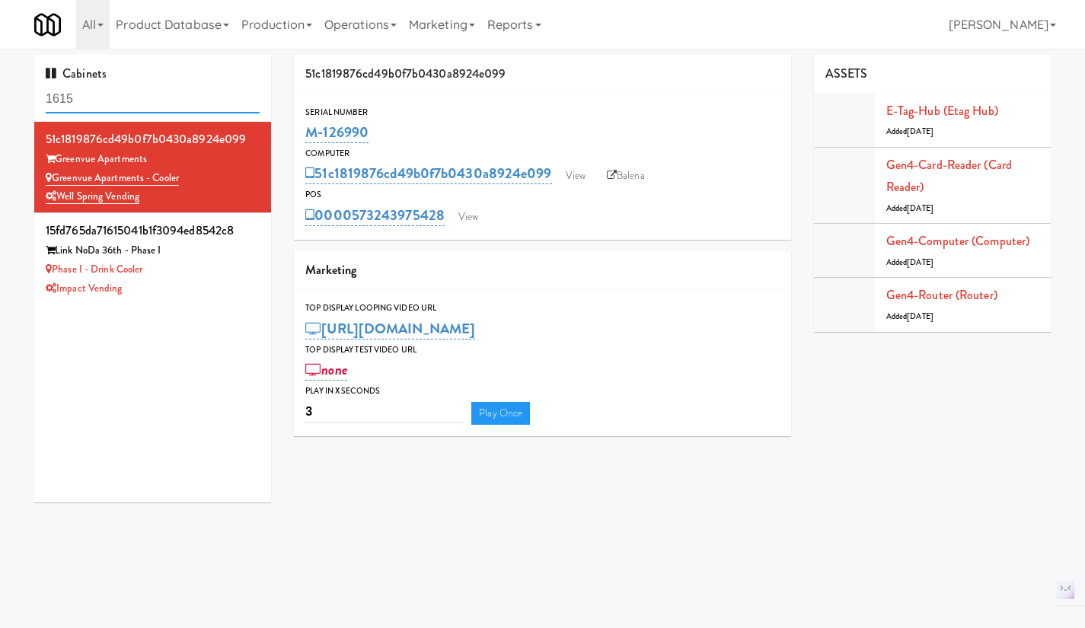
click at [140, 102] on input "1615" at bounding box center [153, 99] width 214 height 28
click at [139, 102] on input "1615" at bounding box center [153, 99] width 214 height 28
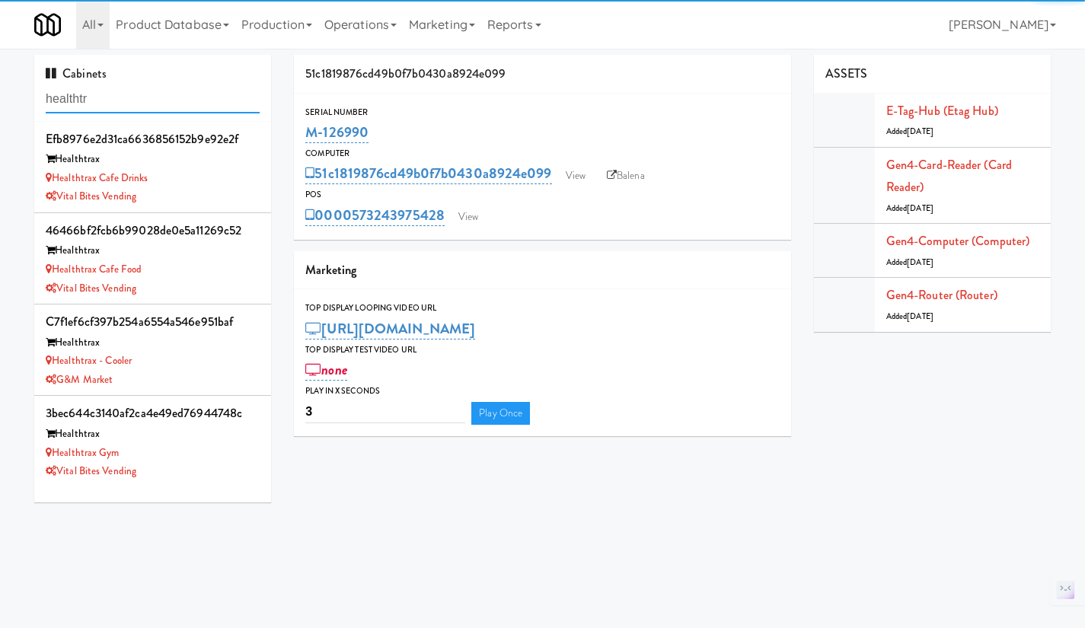
type input "healthtr"
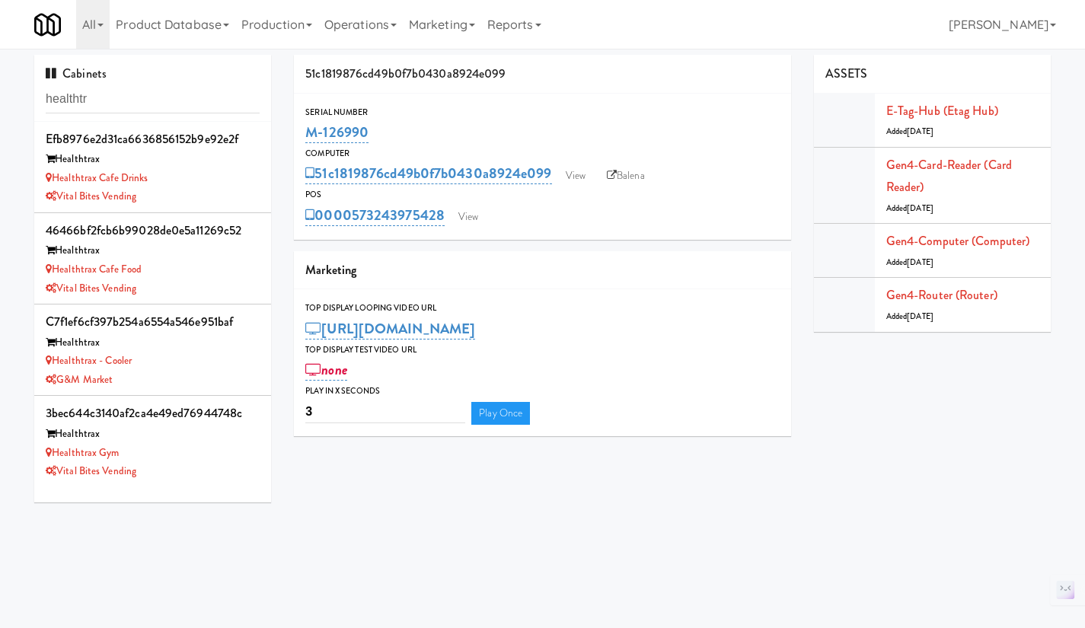
click at [186, 179] on div "Healthtrax Cafe Drinks" at bounding box center [153, 178] width 214 height 19
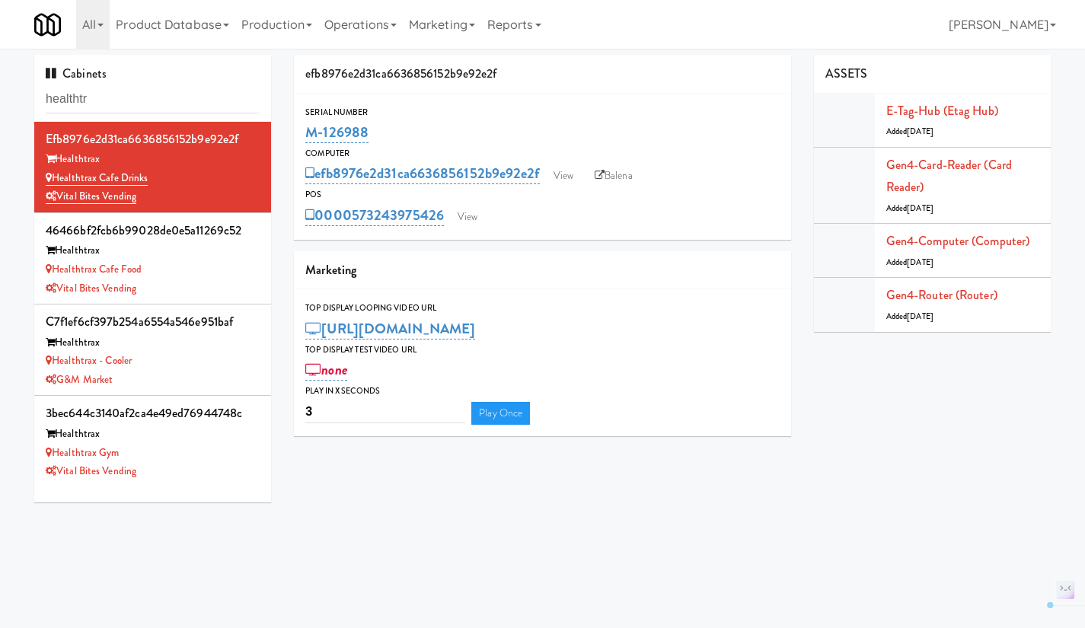
drag, startPoint x: 156, startPoint y: 180, endPoint x: 53, endPoint y: 181, distance: 102.8
click at [53, 181] on div "Healthtrax Cafe Drinks" at bounding box center [153, 178] width 214 height 19
click at [937, 292] on link "Gen4-router (Router)" at bounding box center [941, 295] width 111 height 18
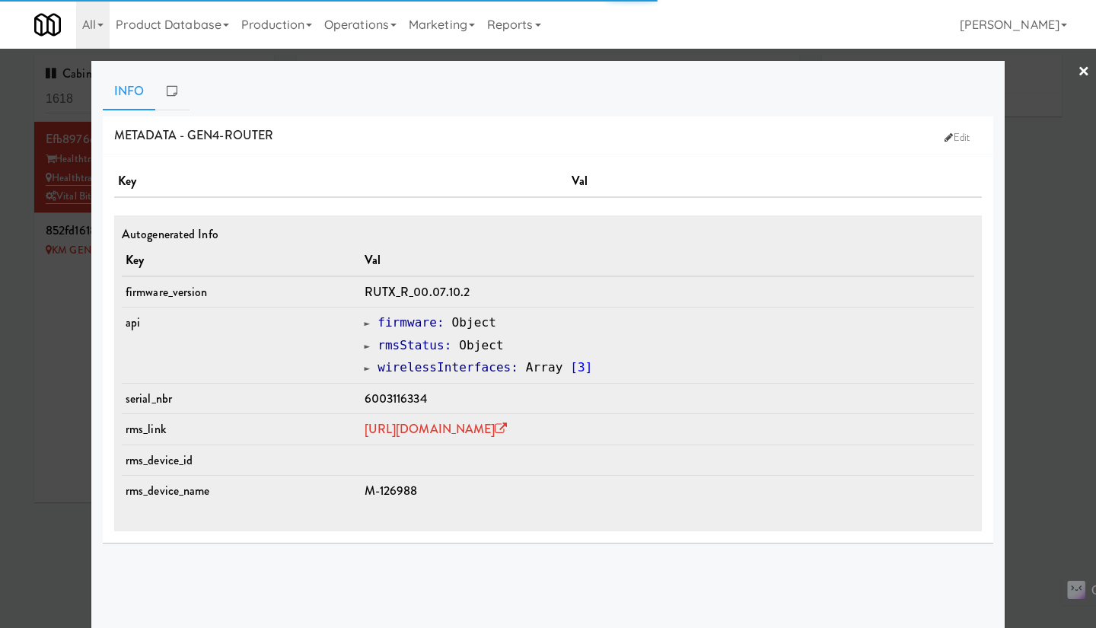
type input "3"
click at [1053, 428] on div at bounding box center [548, 314] width 1096 height 628
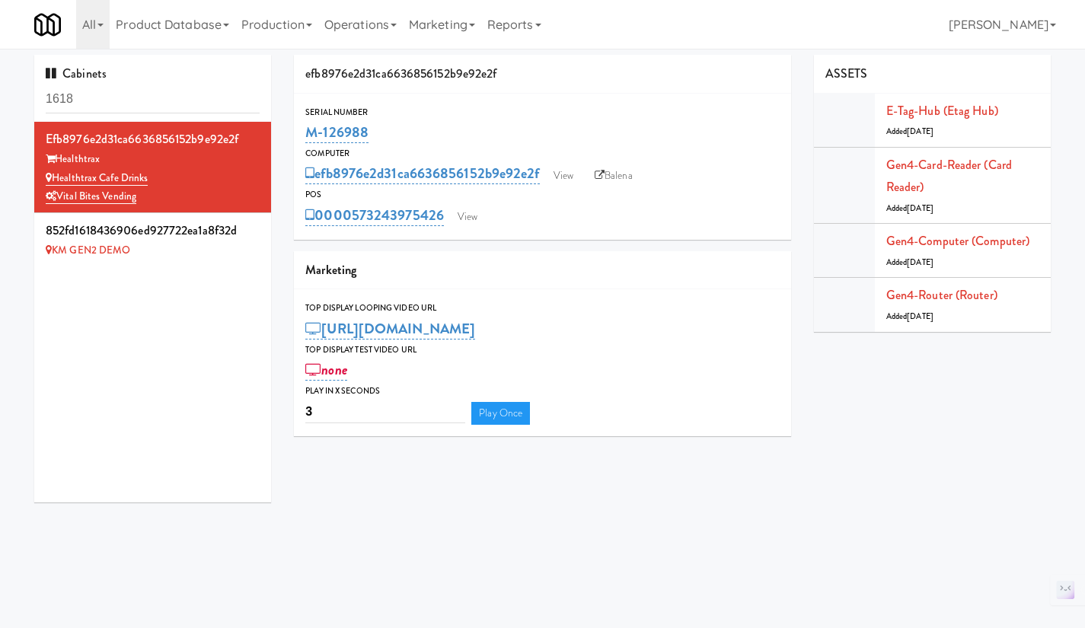
click at [336, 27] on link "Operations" at bounding box center [360, 24] width 85 height 49
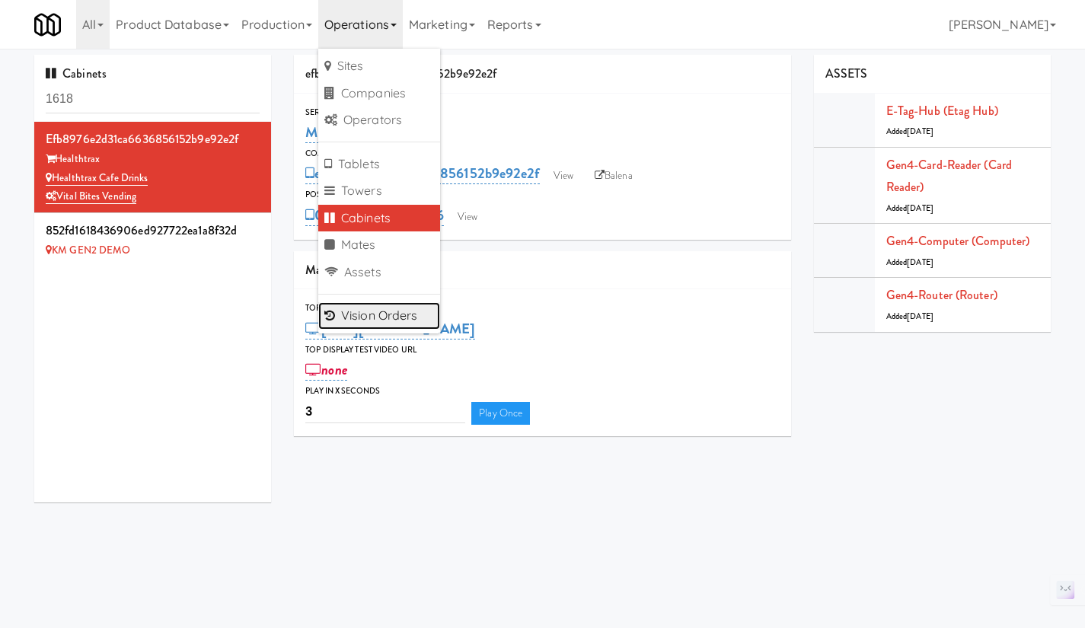
click at [383, 314] on link "Vision Orders" at bounding box center [379, 315] width 122 height 27
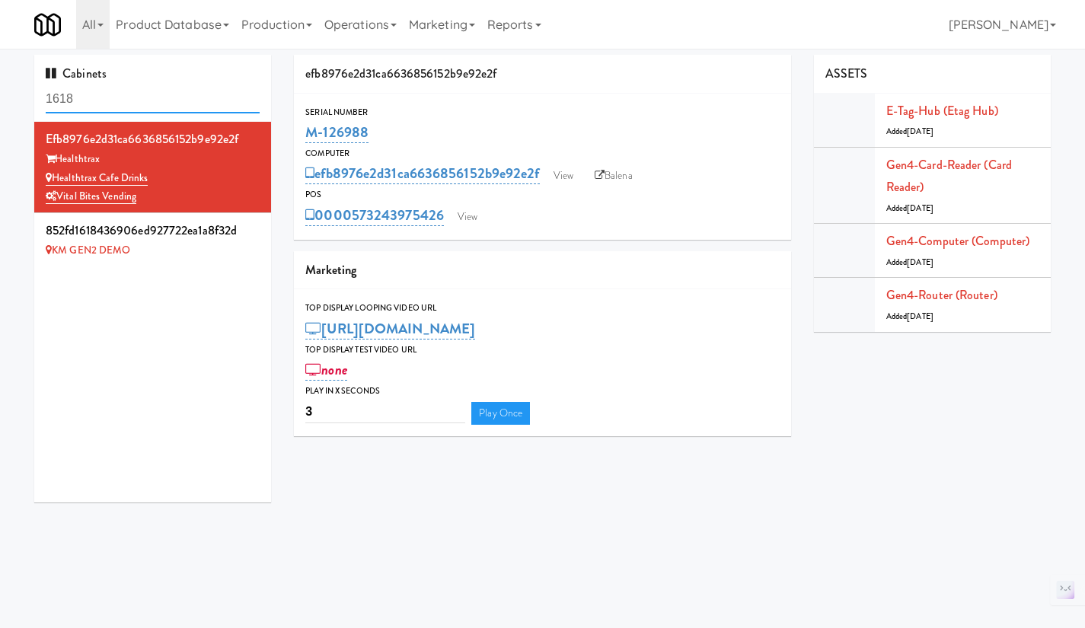
click at [136, 104] on input "1618" at bounding box center [153, 99] width 214 height 28
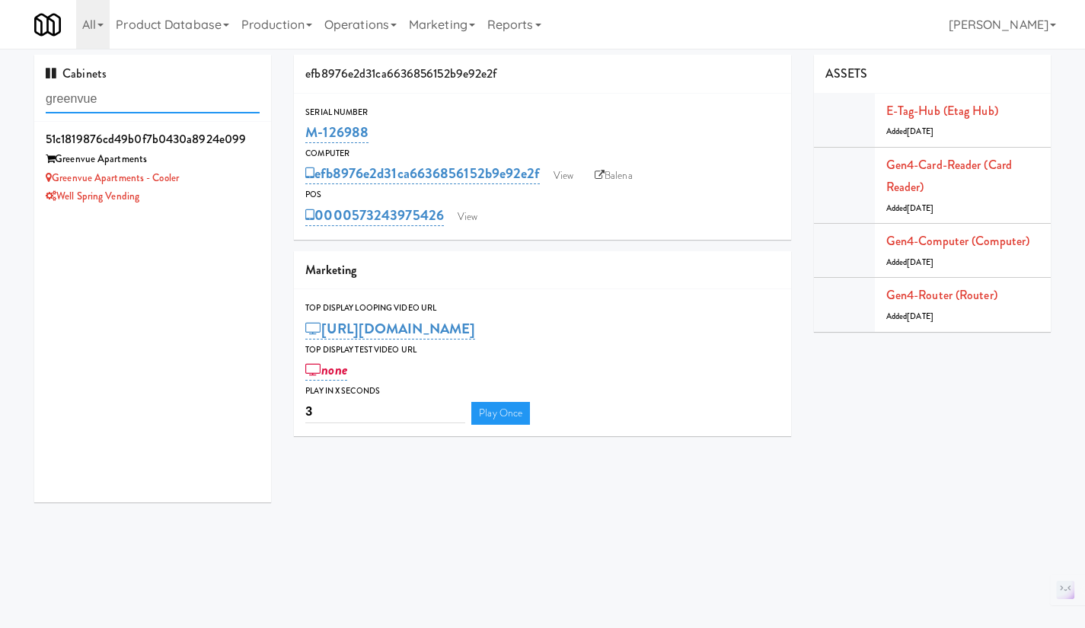
type input "greenvue"
drag, startPoint x: 209, startPoint y: 175, endPoint x: 233, endPoint y: 171, distance: 24.8
click at [209, 175] on div "Greenvue Apartments - Cooler" at bounding box center [153, 178] width 214 height 19
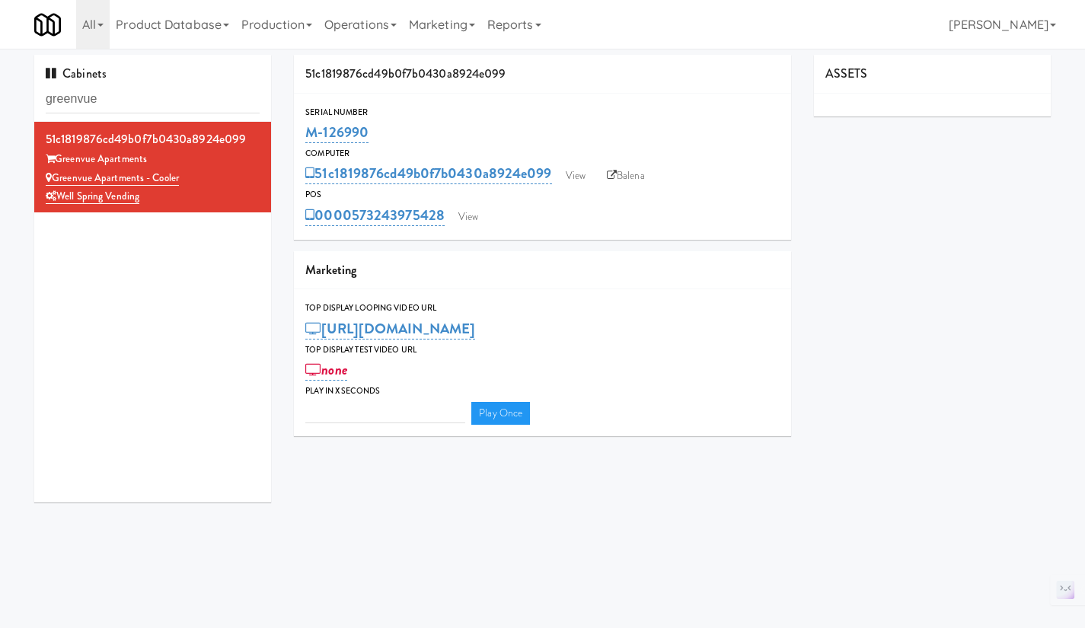
type input "3"
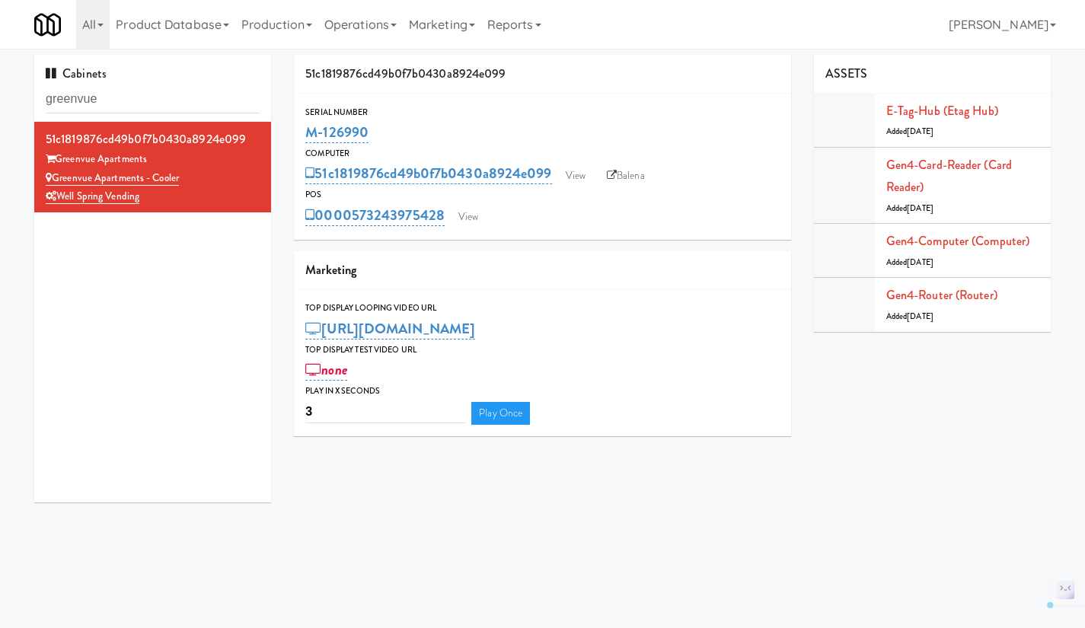
drag, startPoint x: 193, startPoint y: 176, endPoint x: 55, endPoint y: 176, distance: 138.6
click at [55, 176] on div "Greenvue Apartments - Cooler" at bounding box center [153, 178] width 214 height 19
click at [930, 292] on link "Gen4-router (Router)" at bounding box center [941, 295] width 111 height 18
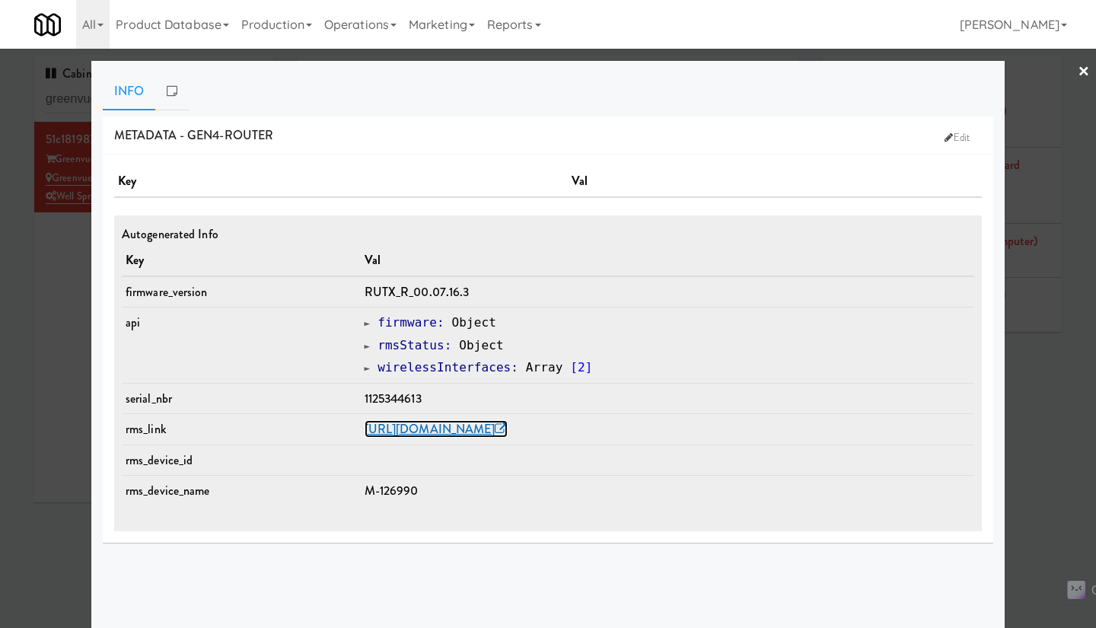
click at [508, 426] on link "https://rms.teltonika-networks.com/devices/621157" at bounding box center [436, 429] width 143 height 18
click at [61, 288] on div at bounding box center [548, 314] width 1096 height 628
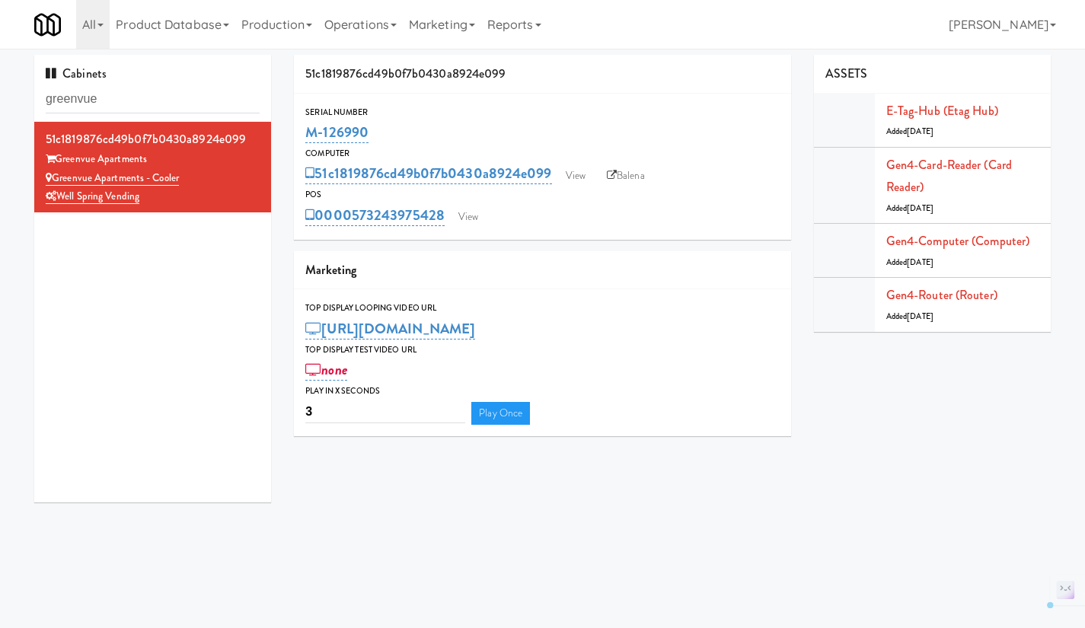
drag, startPoint x: 446, startPoint y: 234, endPoint x: 355, endPoint y: 231, distance: 91.4
click at [355, 231] on div "Serial Number M-126990 Computer 51c1819876cd49b0f7b0430a8924e099 View Balena PO…" at bounding box center [542, 167] width 497 height 146
copy link "573243975428"
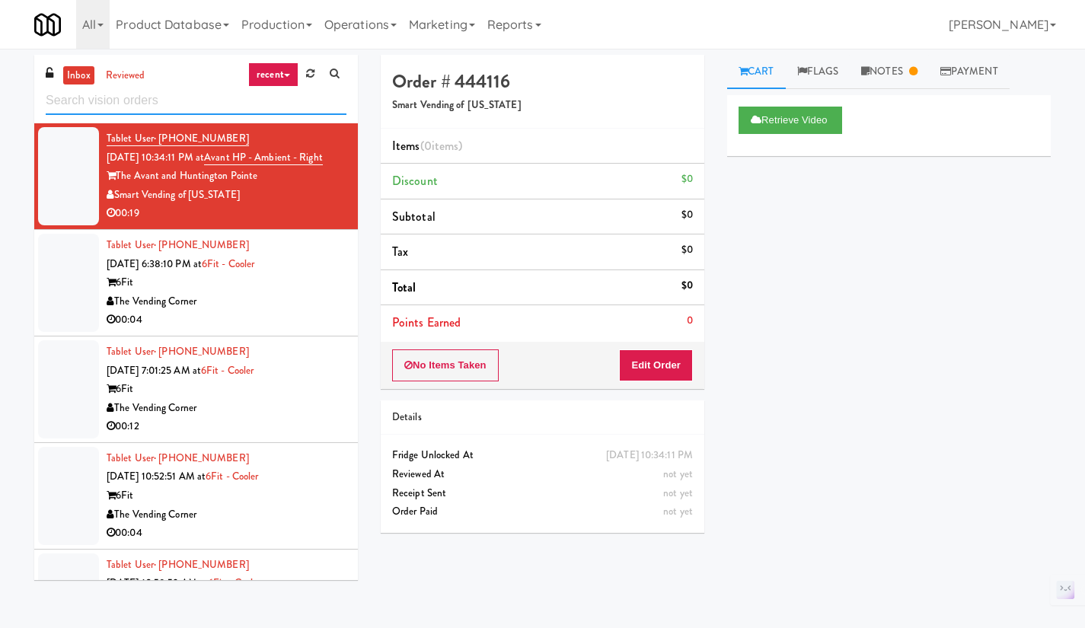
paste input "Greenvue Apartments - Cooler"
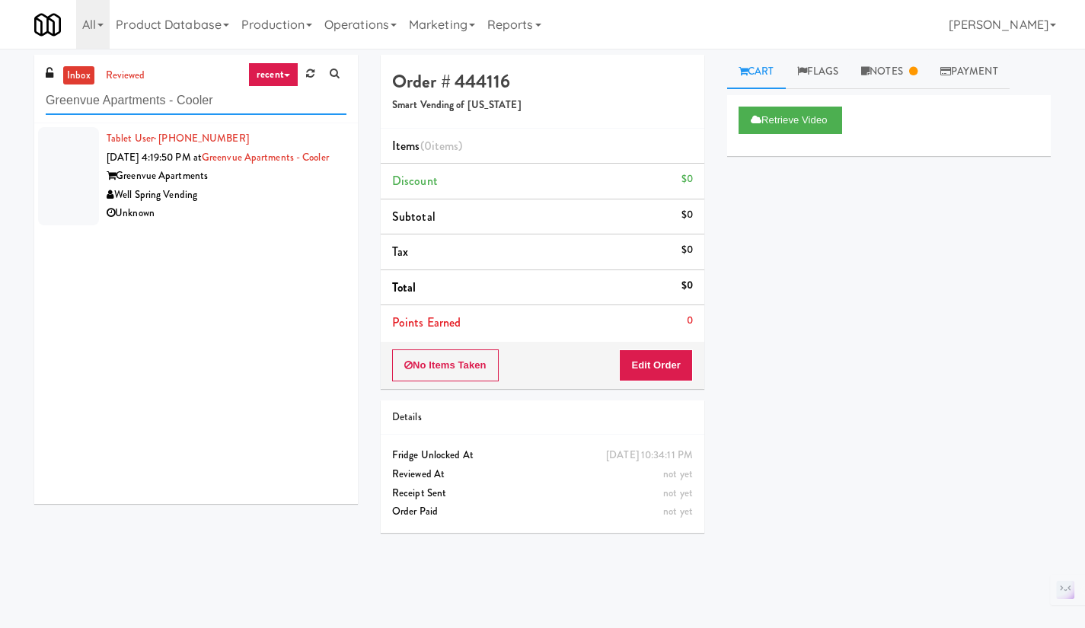
type input "Greenvue Apartments - Cooler"
click at [271, 223] on div "Tablet User · (770) 568-2480 Sep 9, 2025 4:19:50 PM at Greenvue Apartments - Co…" at bounding box center [227, 176] width 240 height 94
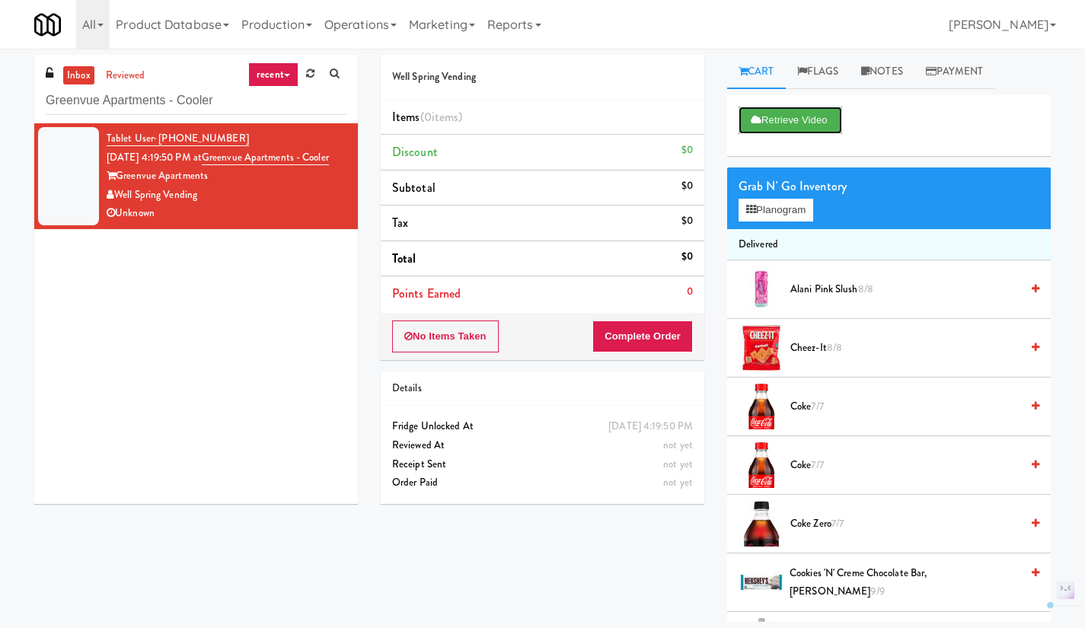
click at [783, 119] on button "Retrieve Video" at bounding box center [791, 120] width 104 height 27
click at [753, 121] on icon at bounding box center [755, 120] width 8 height 10
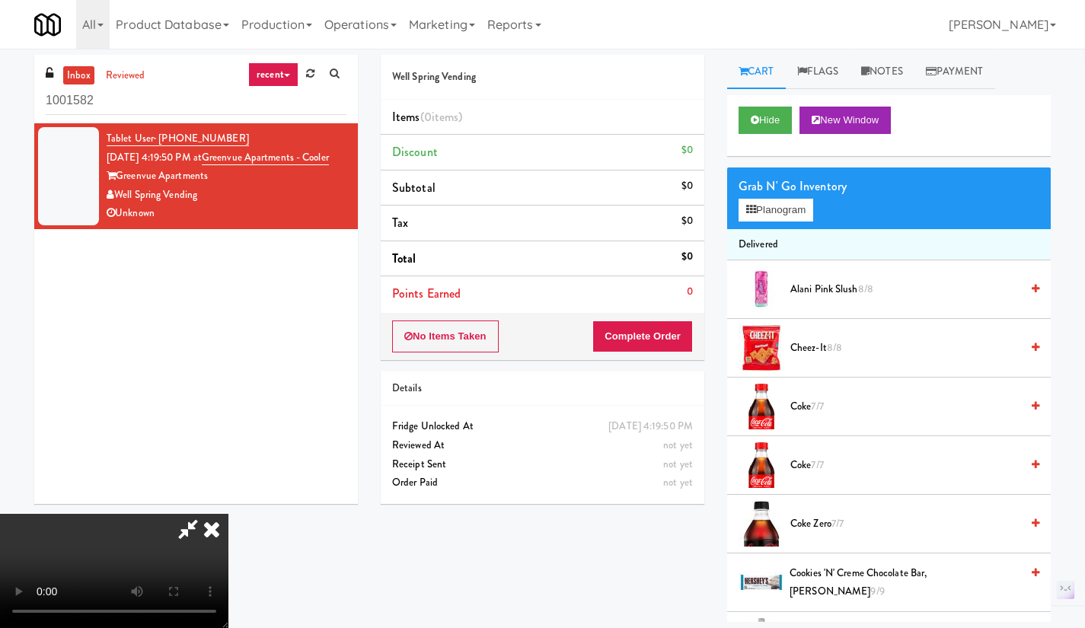
click at [216, 530] on icon at bounding box center [212, 529] width 34 height 30
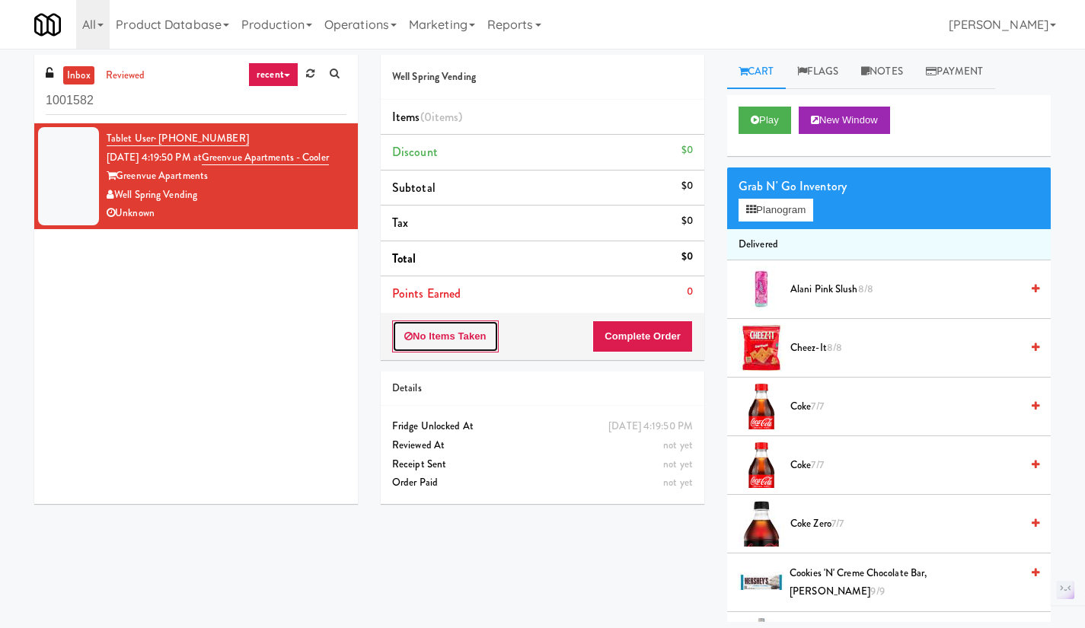
click at [445, 344] on button "No Items Taken" at bounding box center [445, 337] width 107 height 32
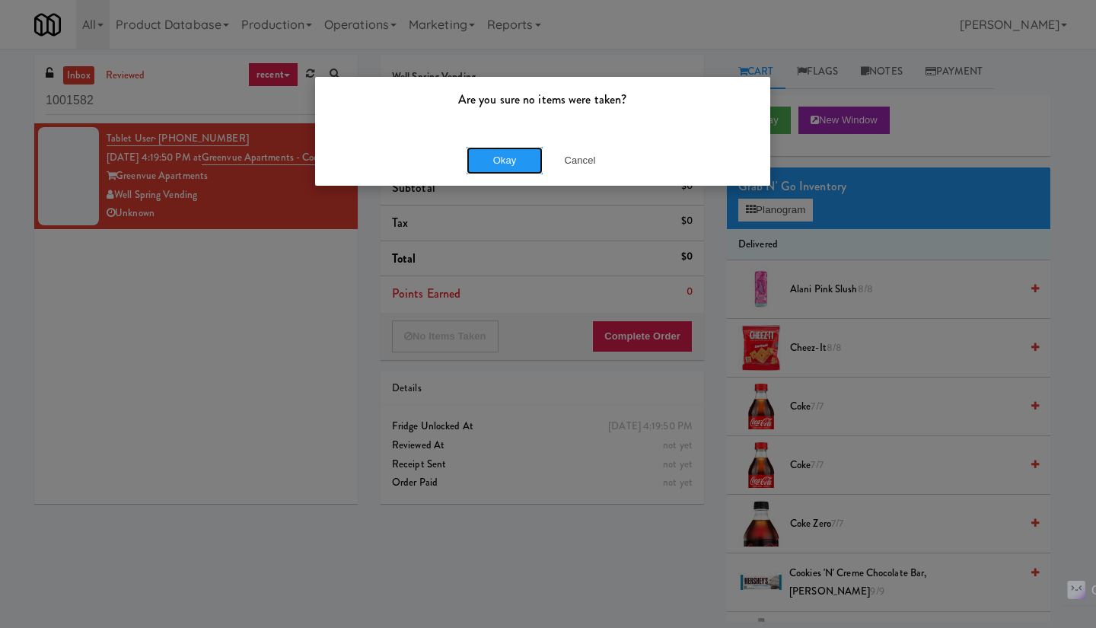
click at [491, 158] on button "Okay" at bounding box center [505, 160] width 76 height 27
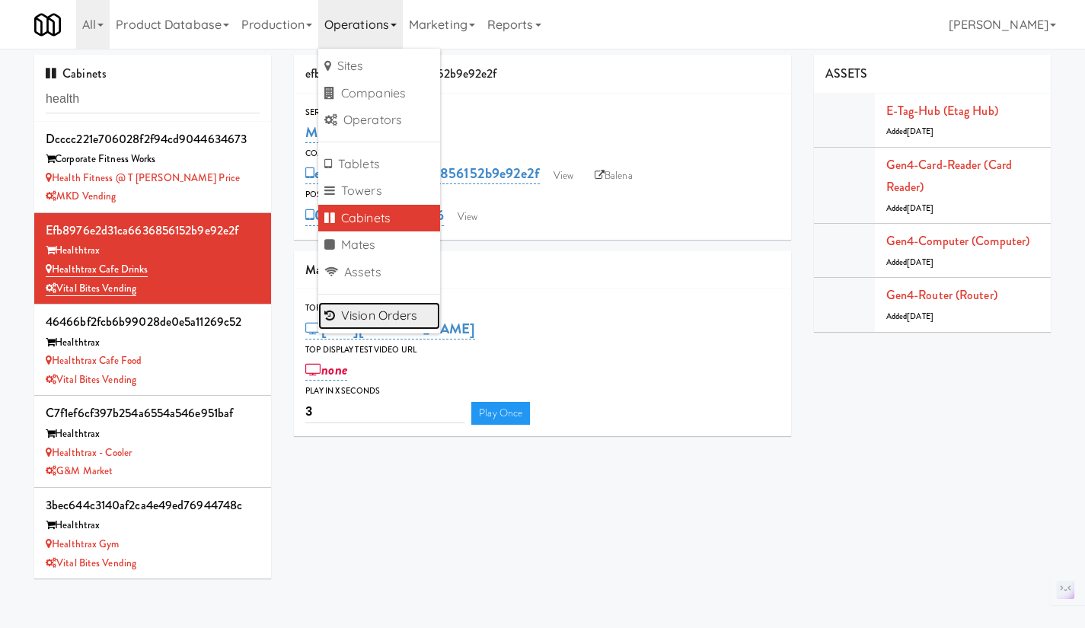
click at [379, 323] on link "Vision Orders" at bounding box center [379, 315] width 122 height 27
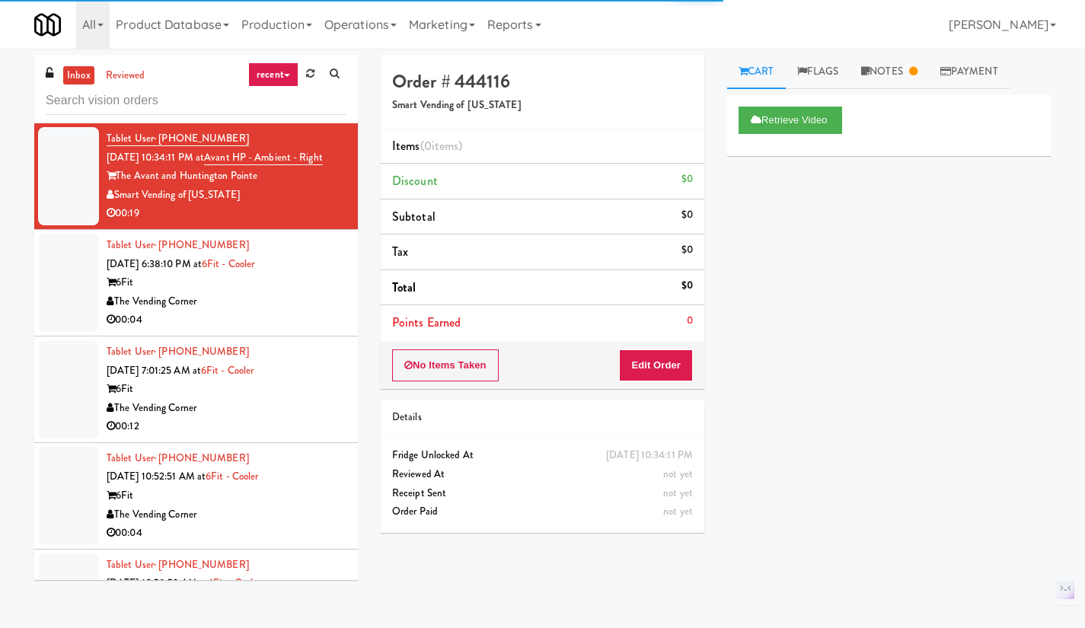
click at [120, 78] on link "reviewed" at bounding box center [125, 75] width 47 height 19
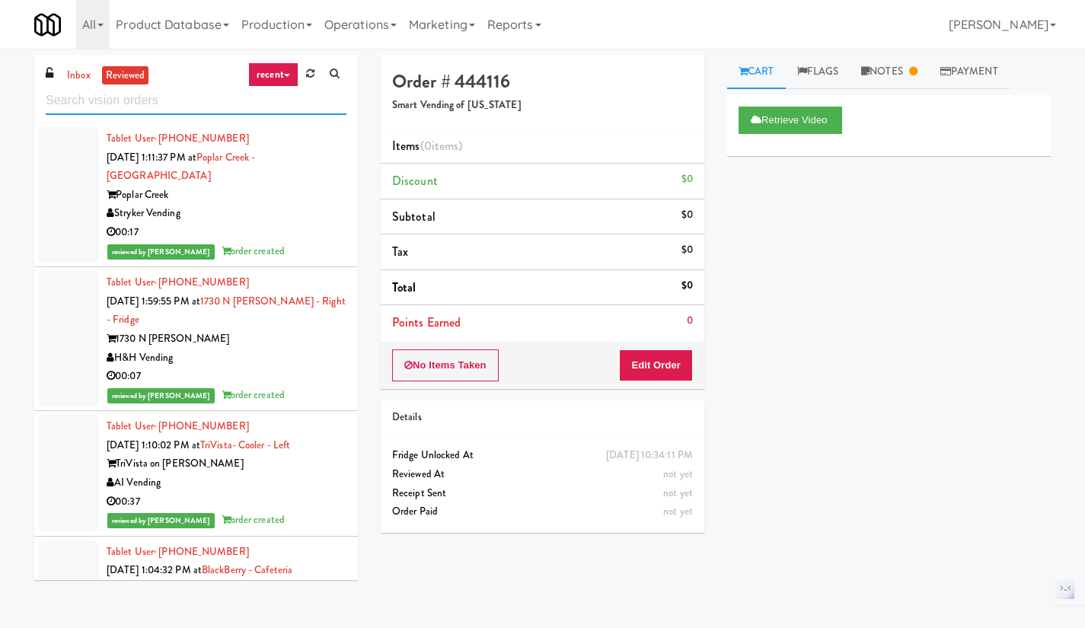
click at [123, 101] on input "text" at bounding box center [196, 101] width 301 height 28
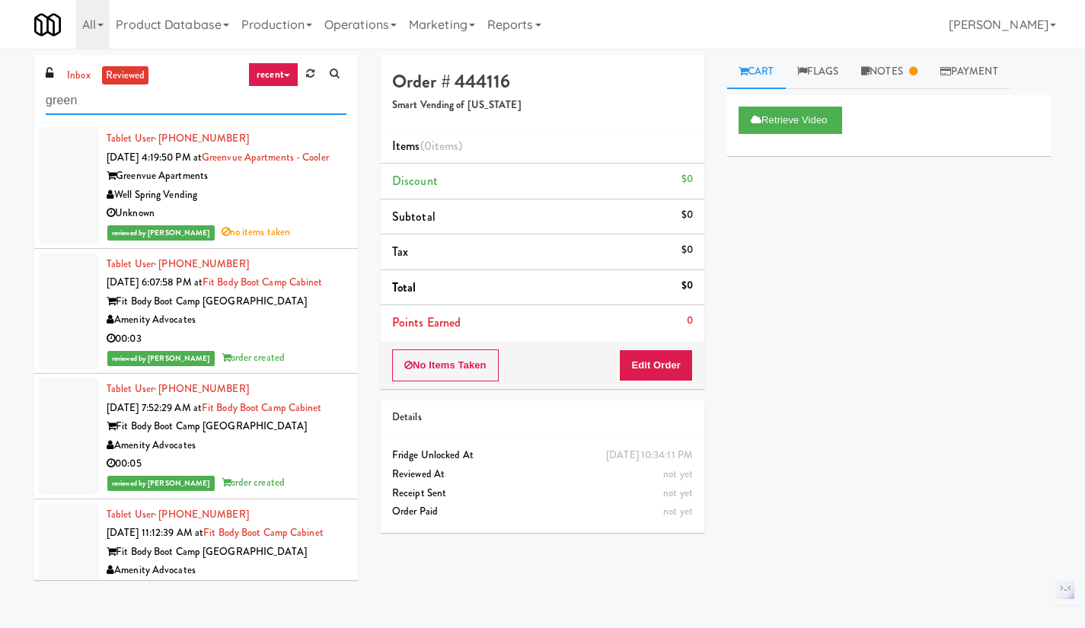
type input "green"
click at [296, 204] on div "Well Spring Vending" at bounding box center [227, 195] width 240 height 19
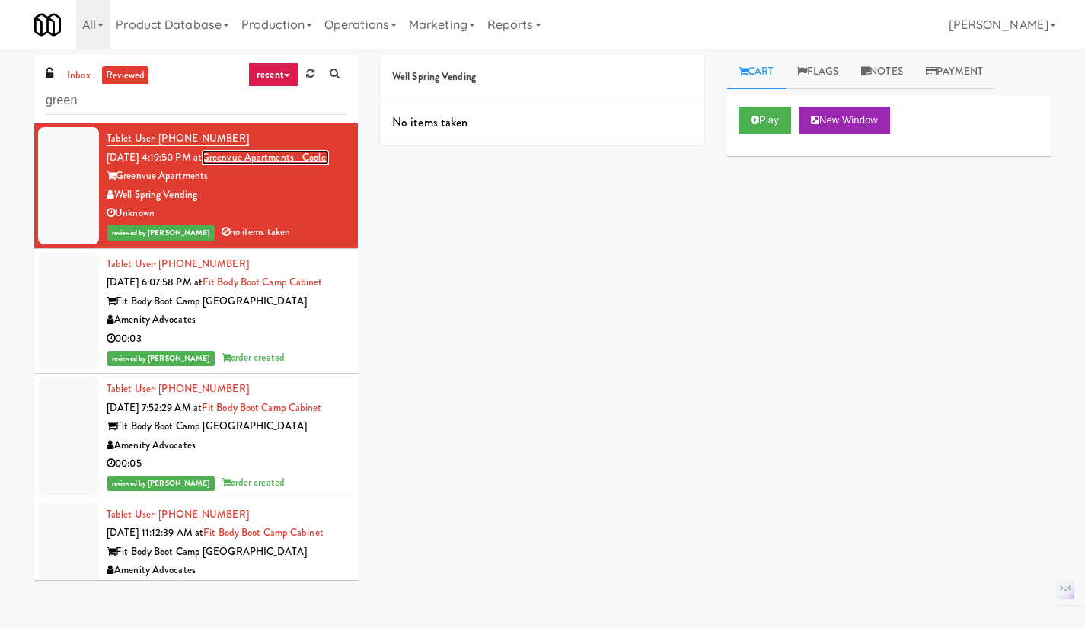
click at [261, 154] on link "Greenvue Apartments - Cooler" at bounding box center [265, 157] width 127 height 15
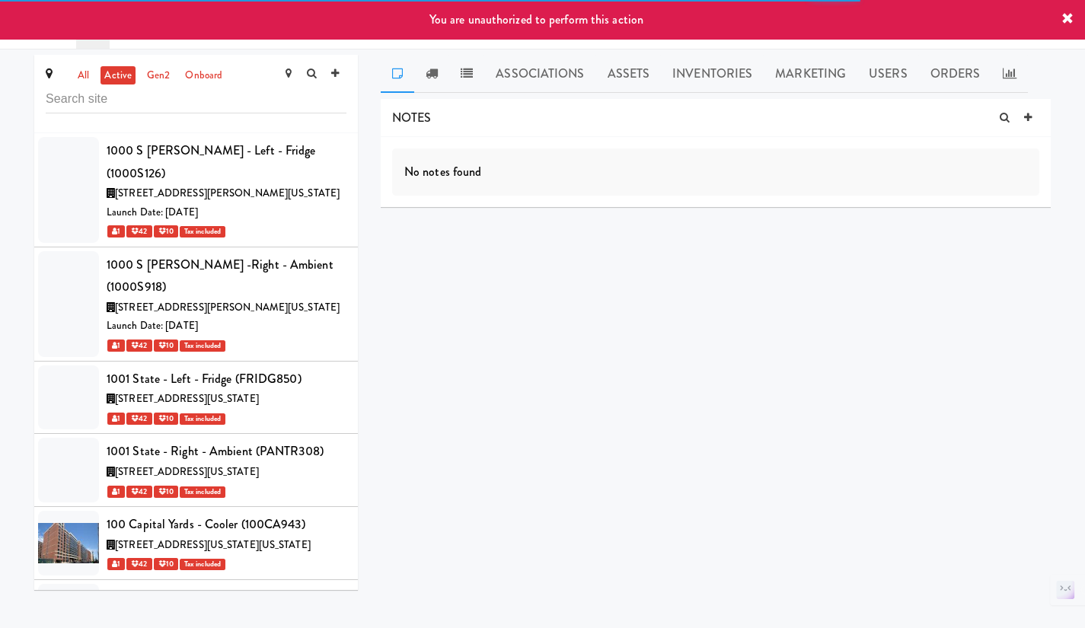
scroll to position [29682, 0]
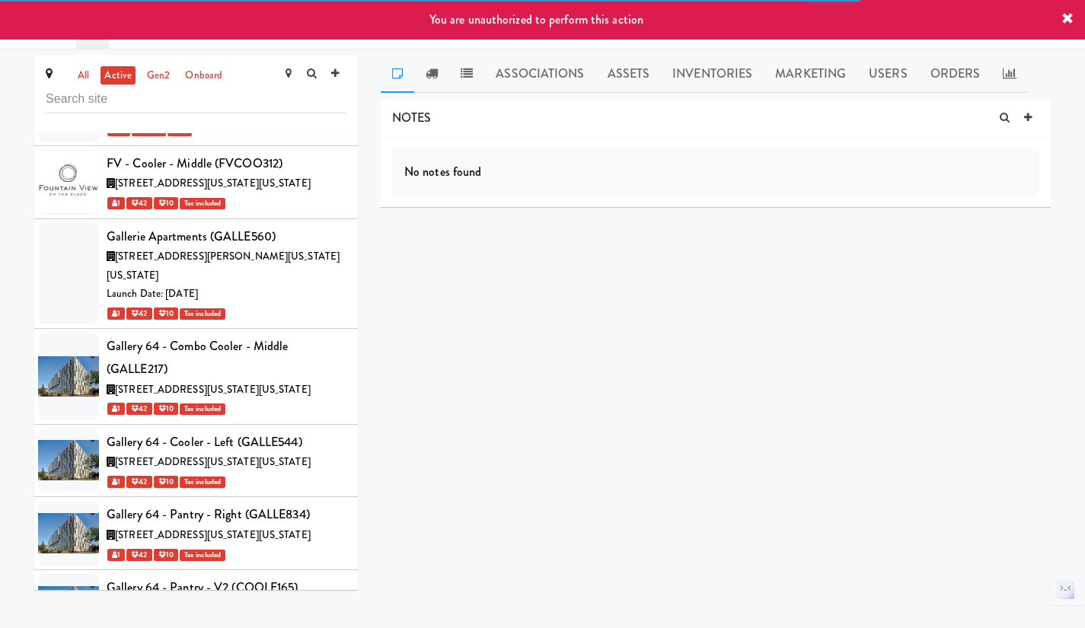
click at [641, 69] on link "Assets" at bounding box center [628, 74] width 65 height 38
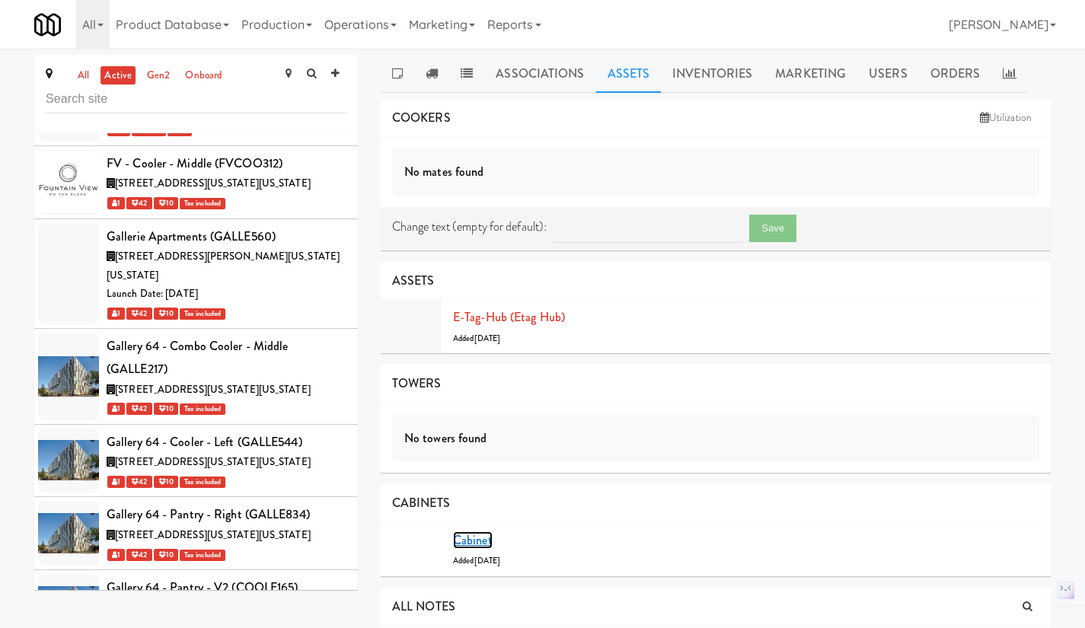
click at [477, 538] on link "Cabinet" at bounding box center [473, 540] width 40 height 18
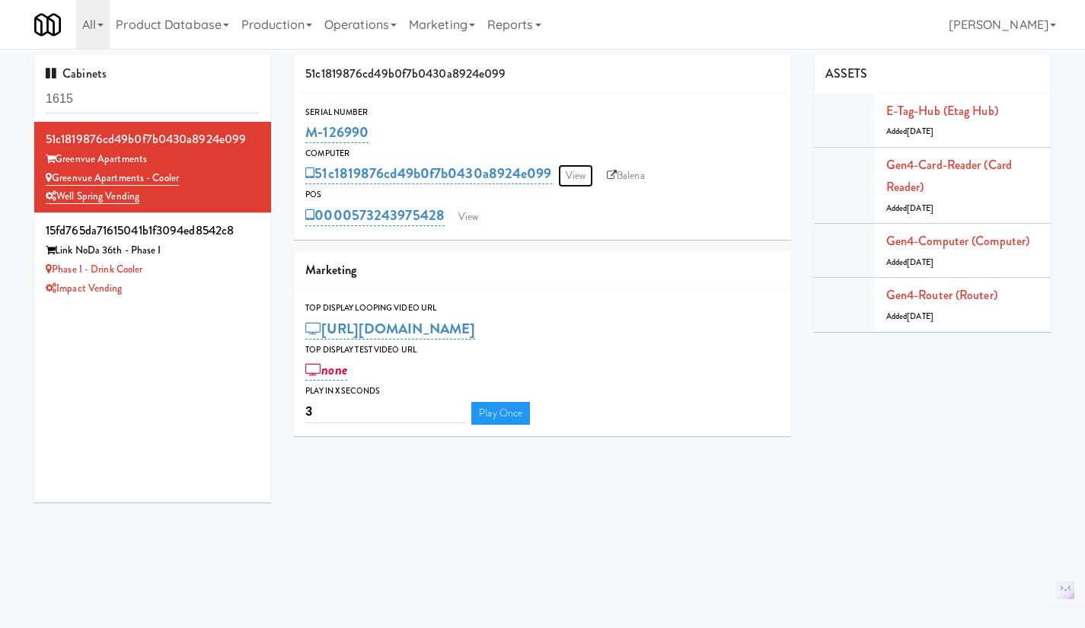
click at [567, 175] on link "View" at bounding box center [575, 175] width 35 height 23
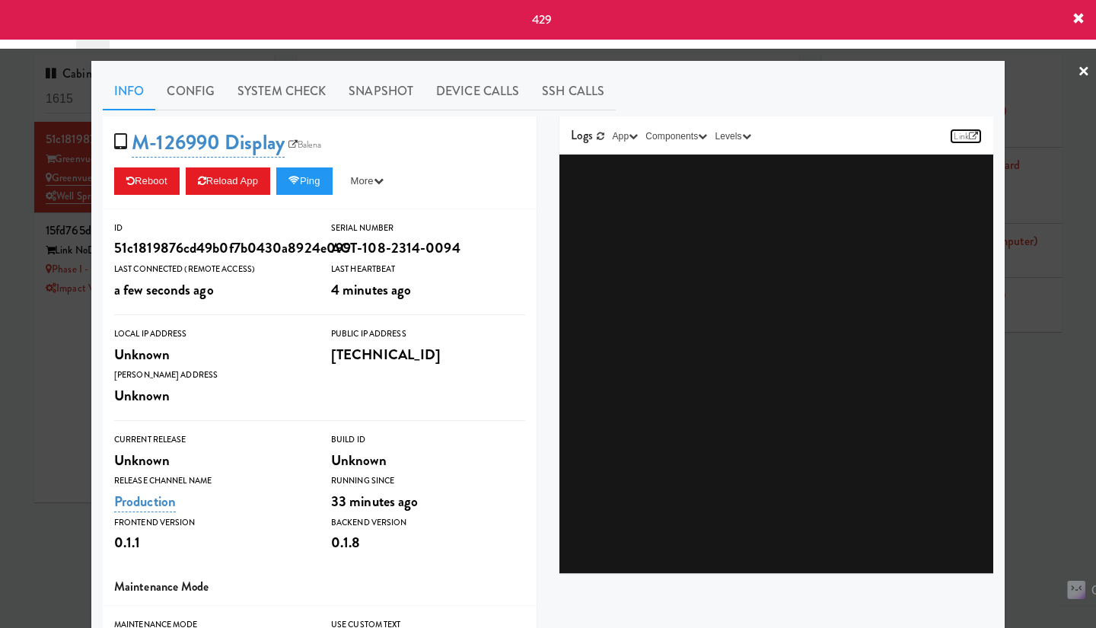
click at [969, 137] on icon at bounding box center [973, 136] width 9 height 9
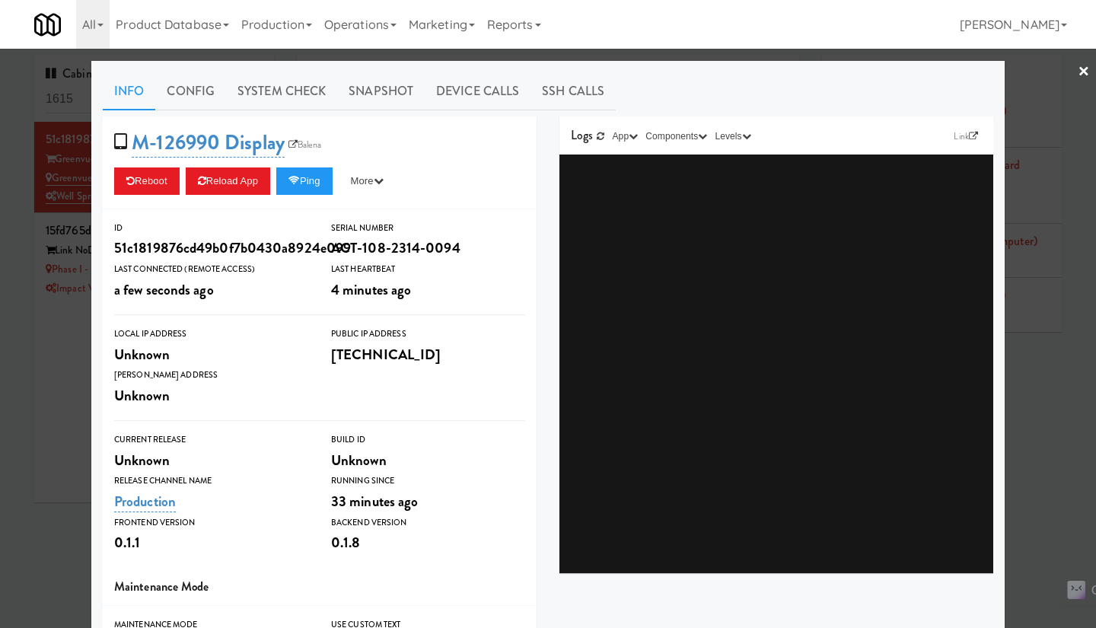
click at [69, 408] on div at bounding box center [548, 314] width 1096 height 628
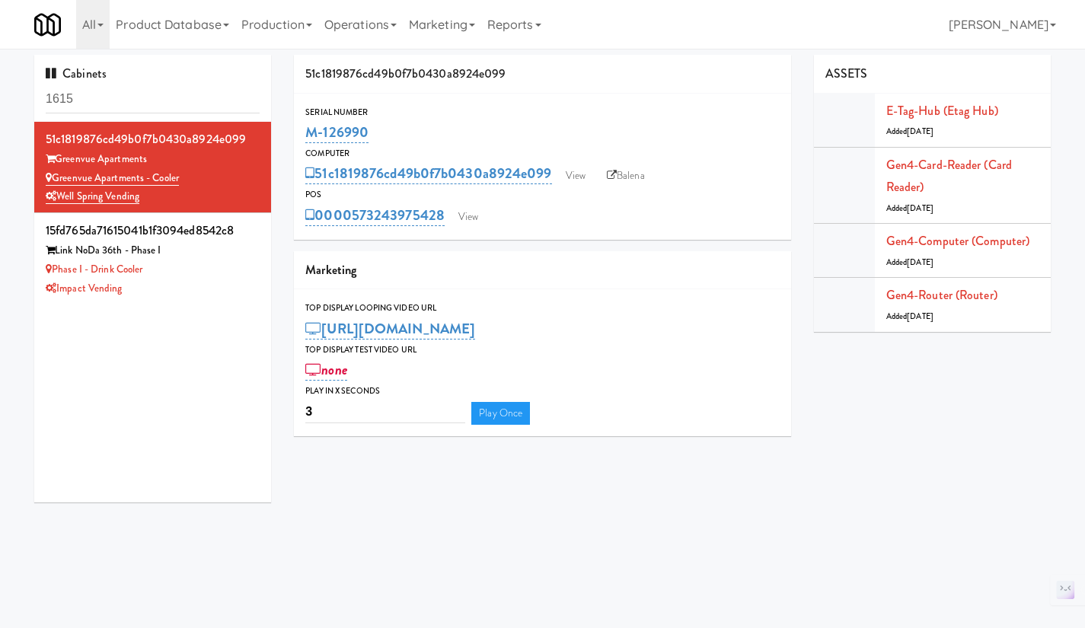
click at [206, 279] on div "Phase I - Drink Cooler" at bounding box center [153, 269] width 214 height 19
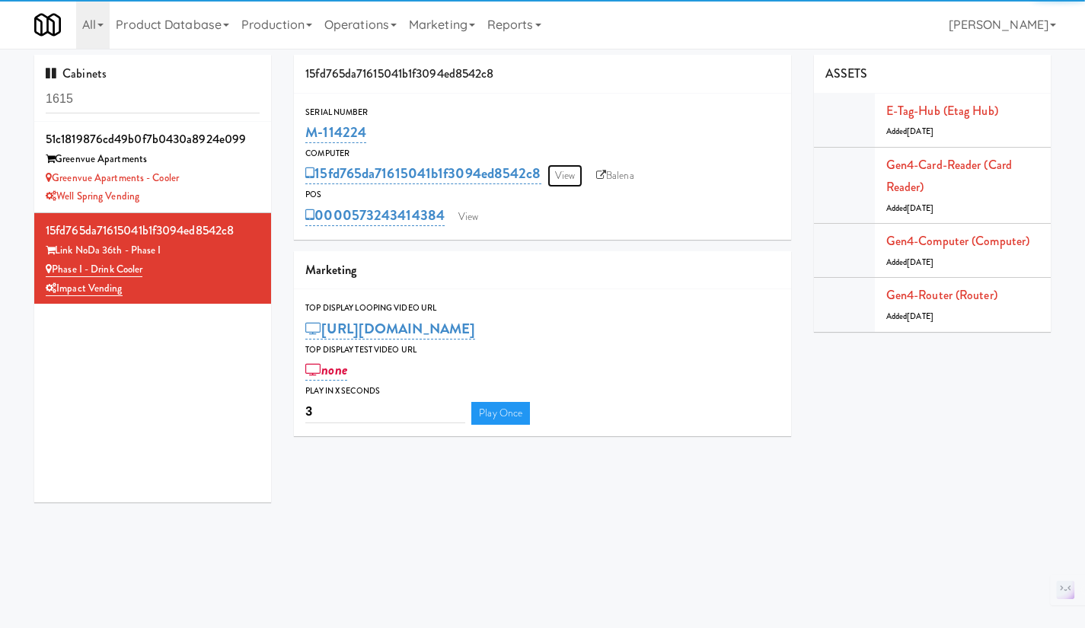
click at [575, 179] on link "View" at bounding box center [564, 175] width 35 height 23
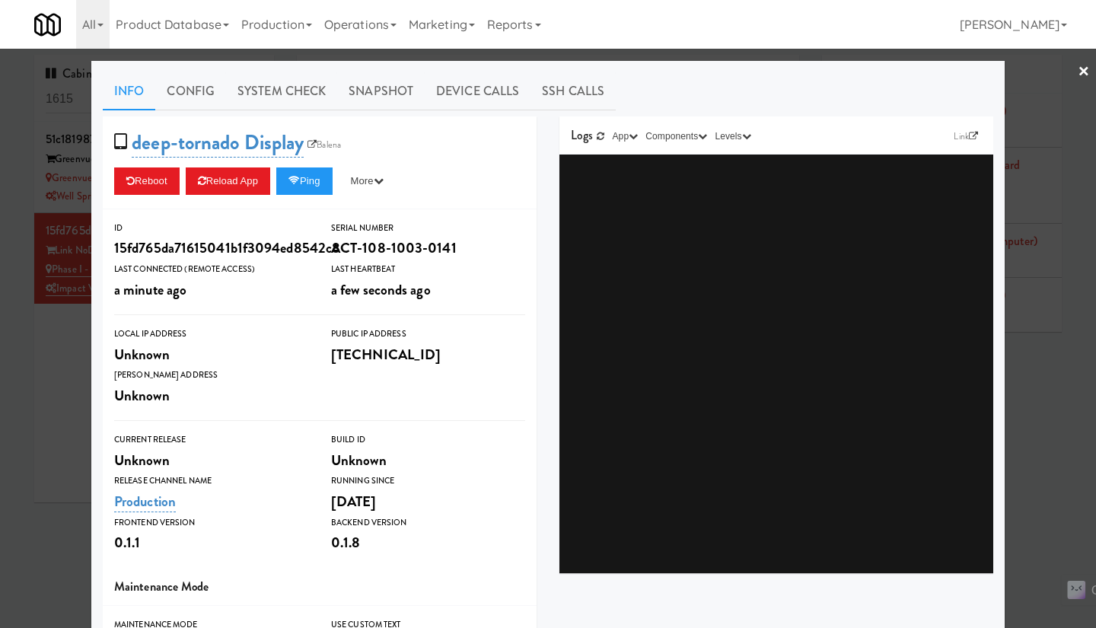
drag, startPoint x: 53, startPoint y: 398, endPoint x: 71, endPoint y: 337, distance: 64.1
click at [53, 398] on div at bounding box center [548, 314] width 1096 height 628
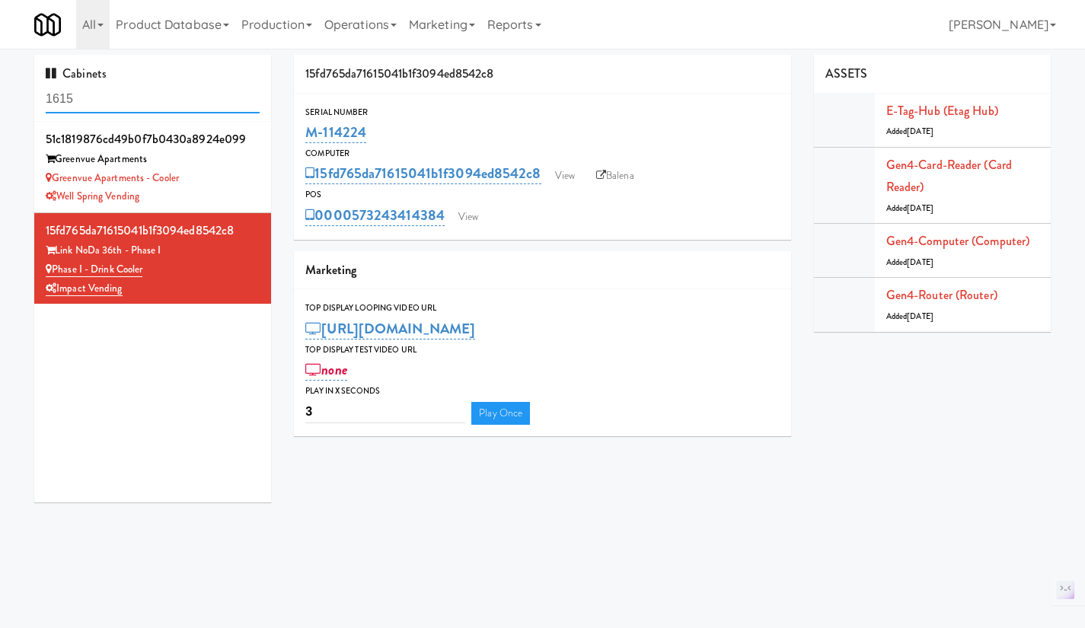
click at [116, 103] on input "1615" at bounding box center [153, 99] width 214 height 28
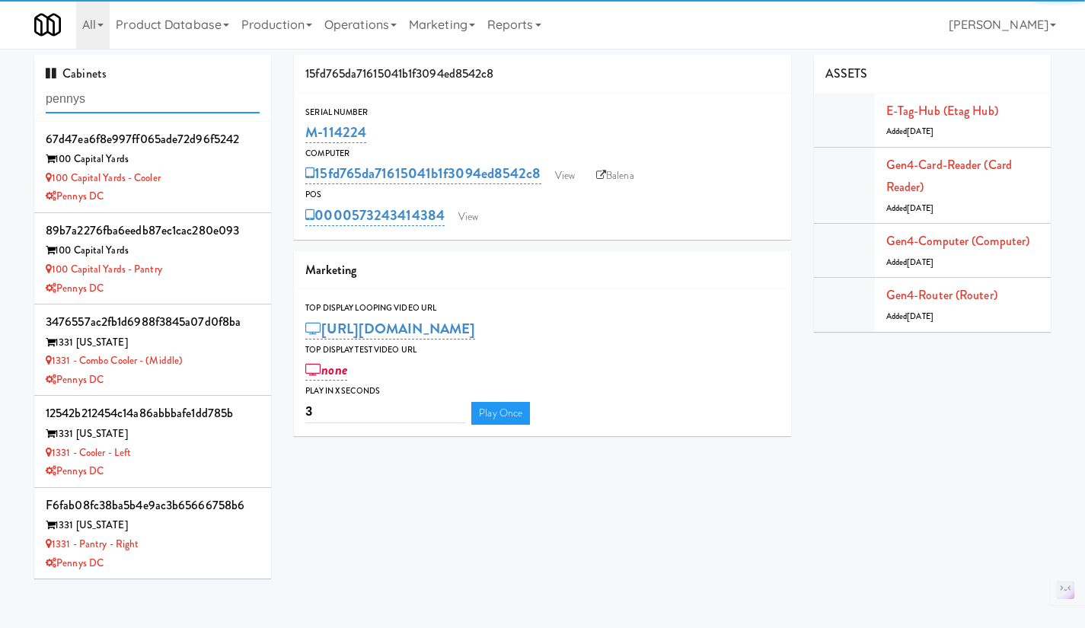
type input "pennys"
click at [214, 203] on div "Pennys DC" at bounding box center [153, 196] width 214 height 19
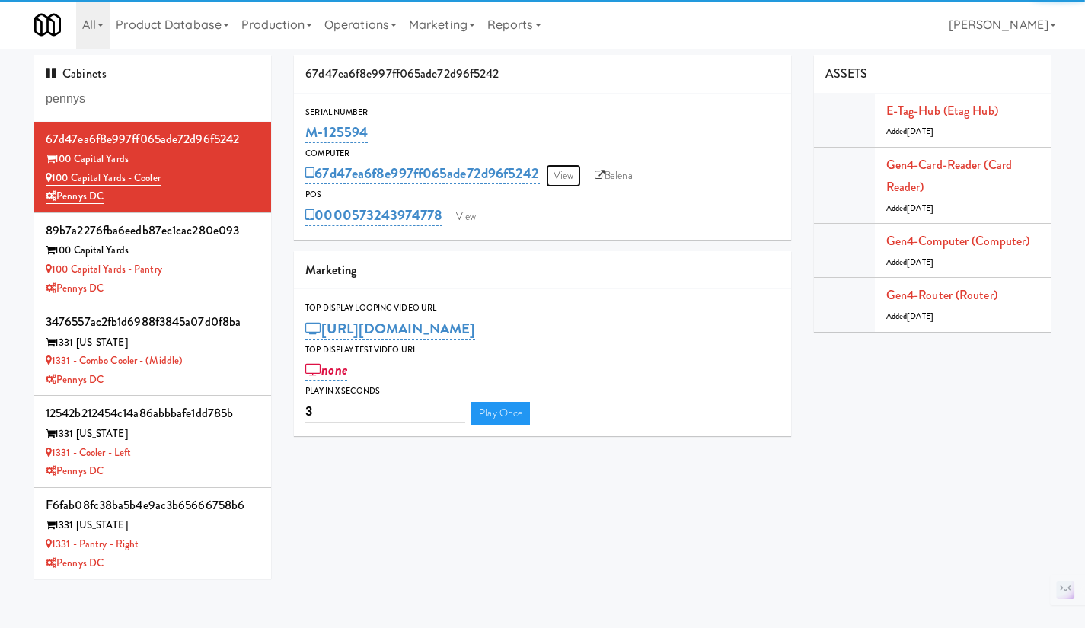
click at [563, 180] on link "View" at bounding box center [563, 175] width 35 height 23
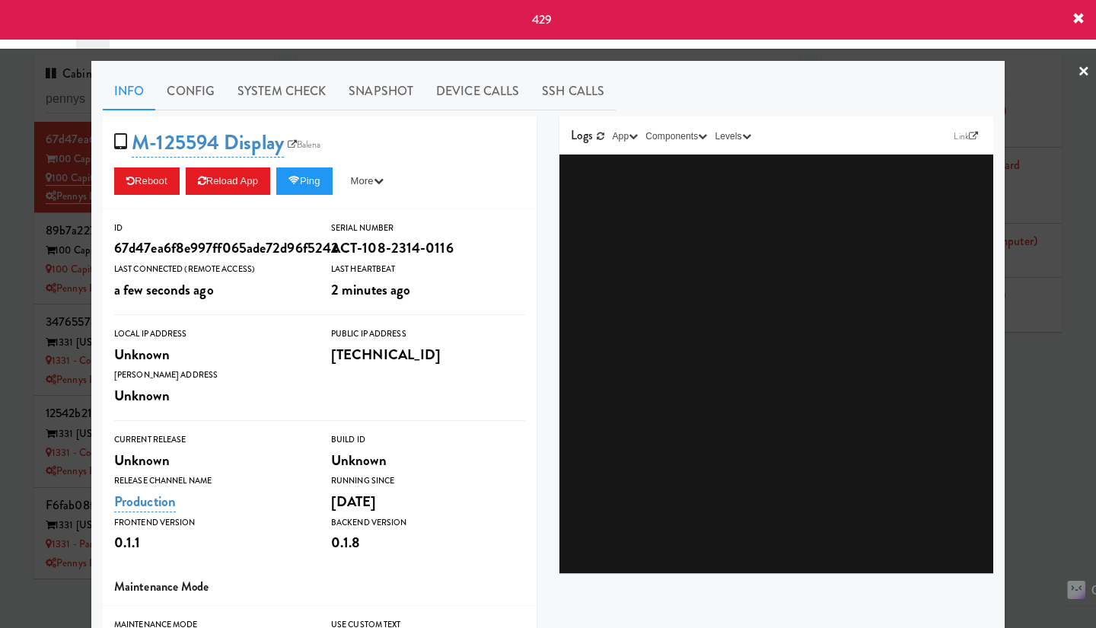
click at [1044, 458] on div at bounding box center [548, 314] width 1096 height 628
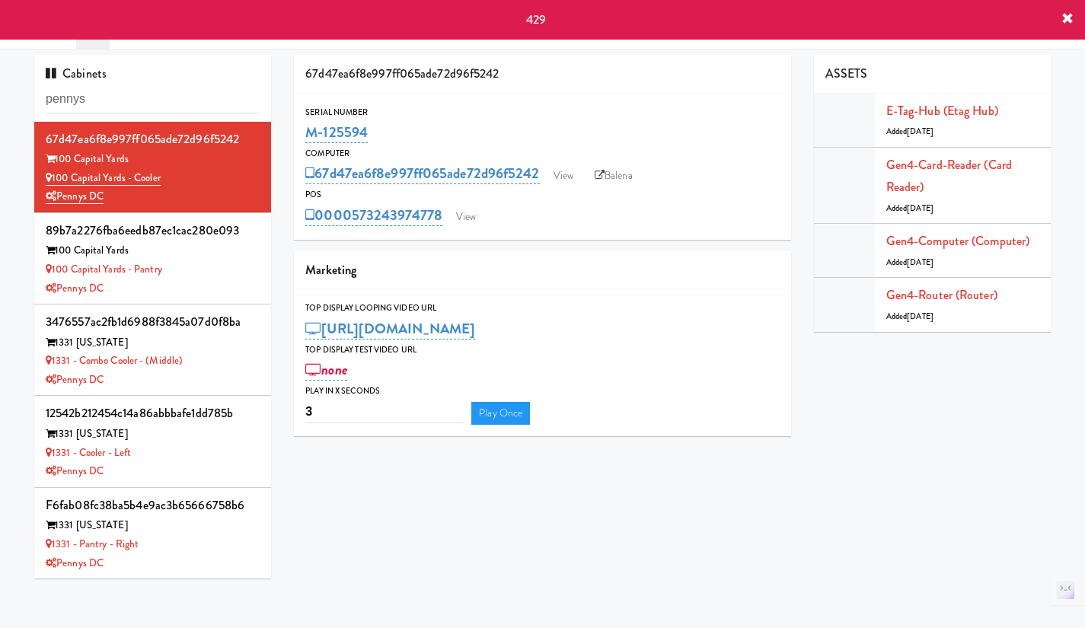
click at [221, 280] on div "Pennys DC" at bounding box center [153, 288] width 214 height 19
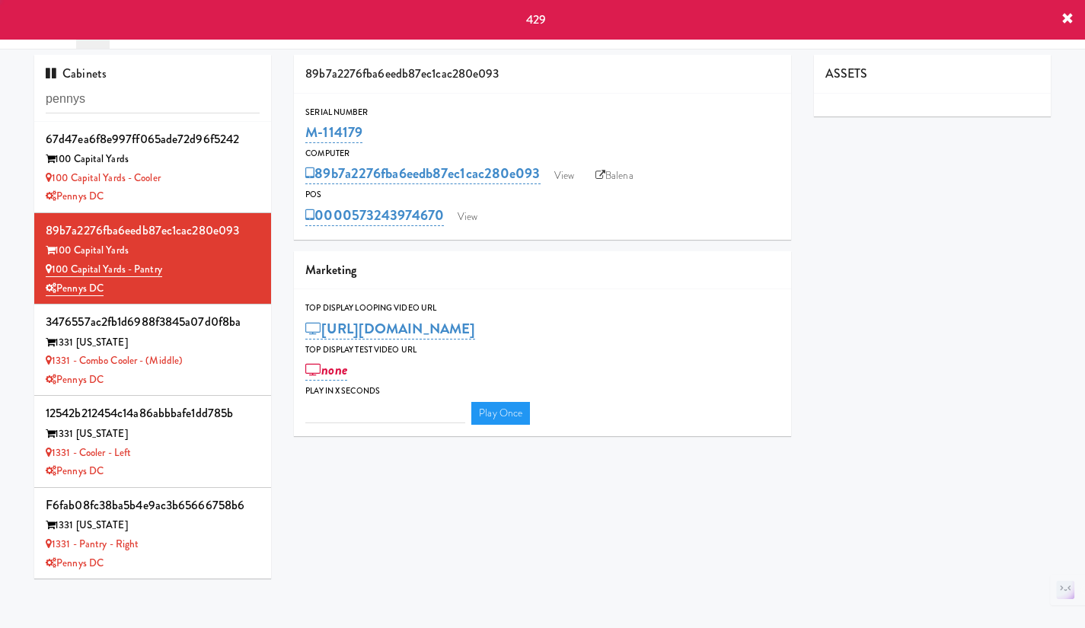
type input "3"
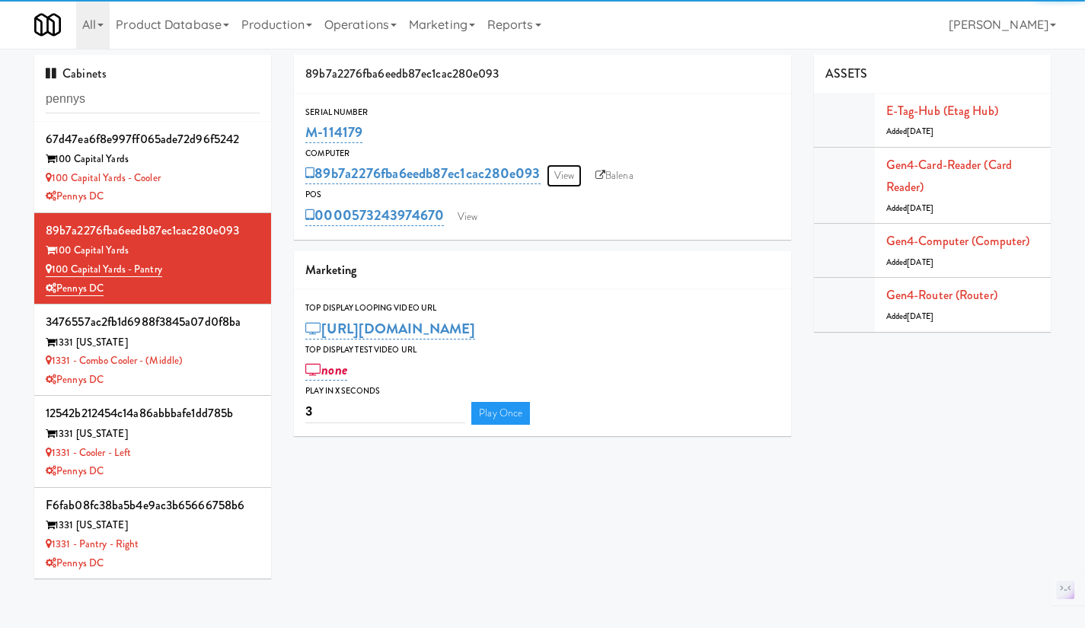
click at [576, 178] on link "View" at bounding box center [564, 175] width 35 height 23
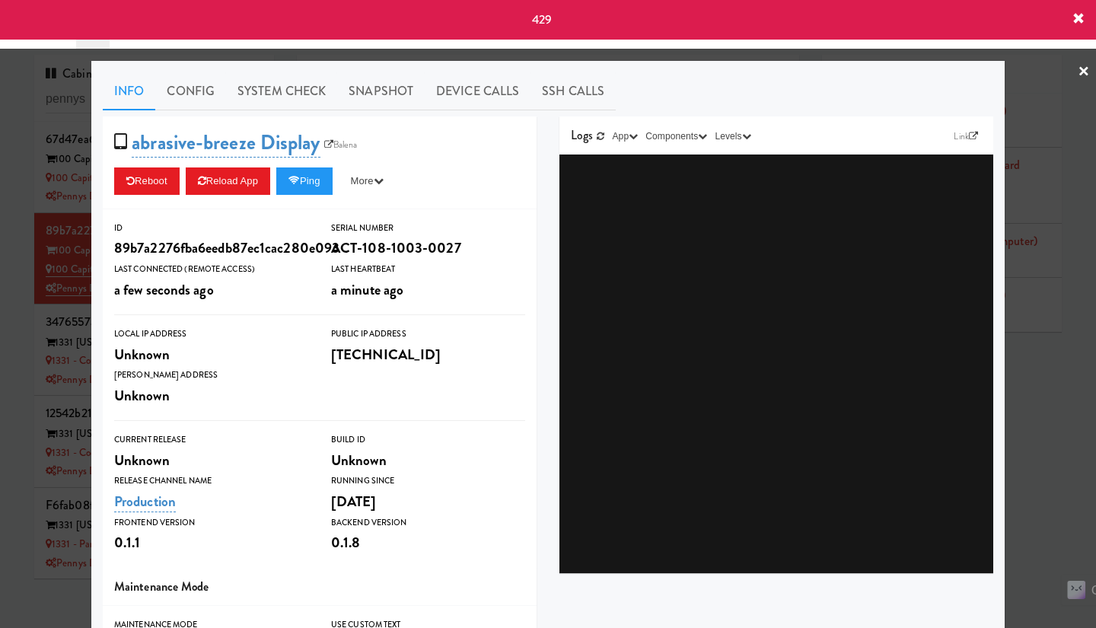
click at [1060, 411] on div at bounding box center [548, 314] width 1096 height 628
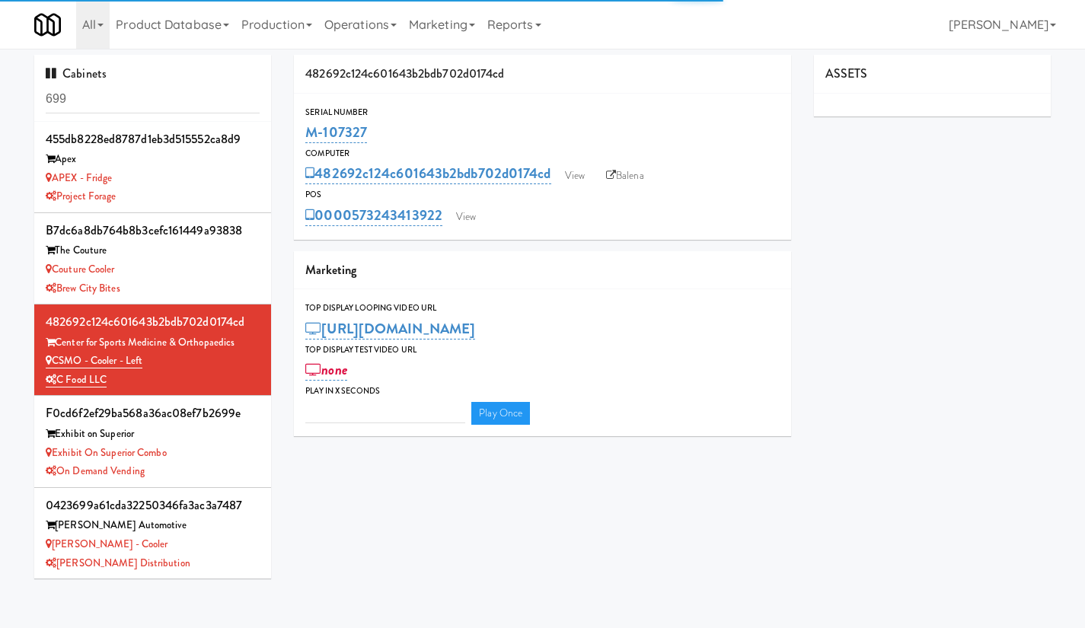
type input "3"
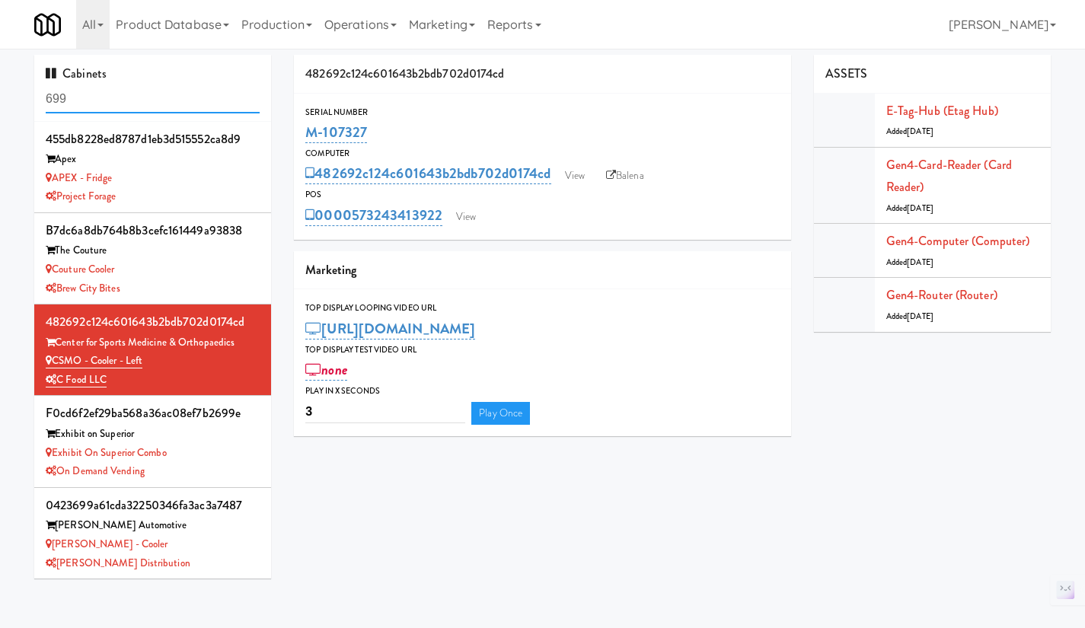
click at [117, 97] on input "699" at bounding box center [153, 99] width 214 height 28
paste input "M-107343"
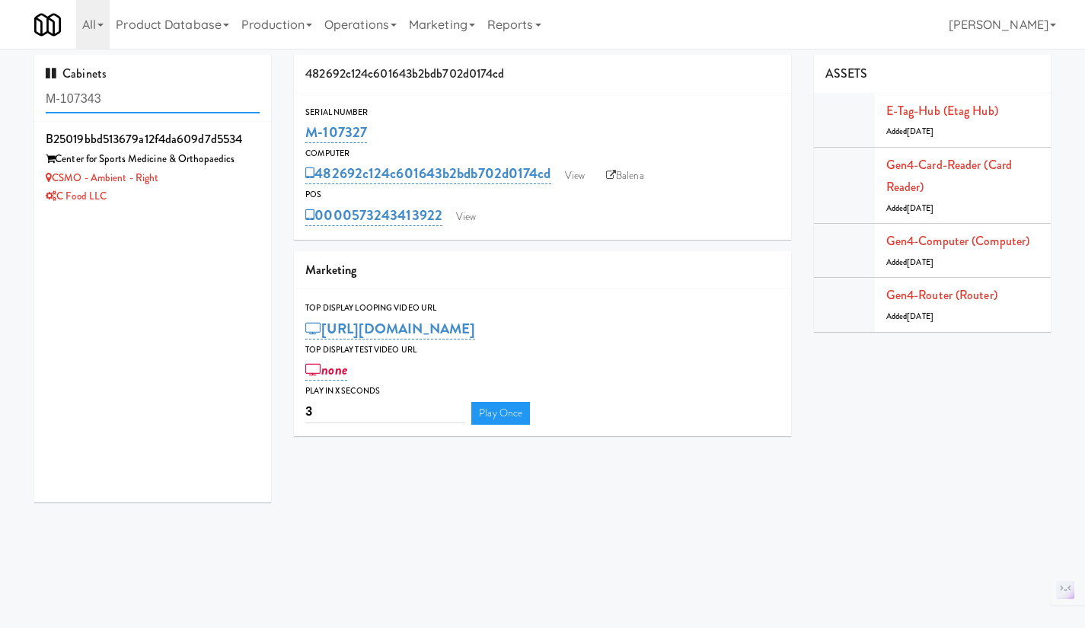
type input "M-107343"
click at [176, 202] on div "C Food LLC" at bounding box center [153, 196] width 214 height 19
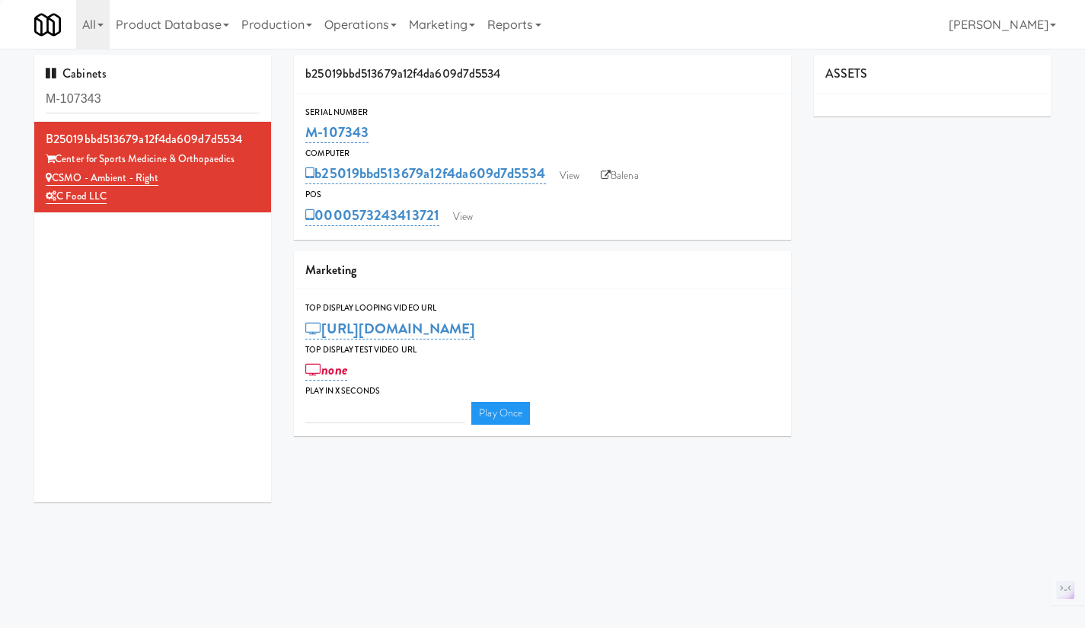
type input "3"
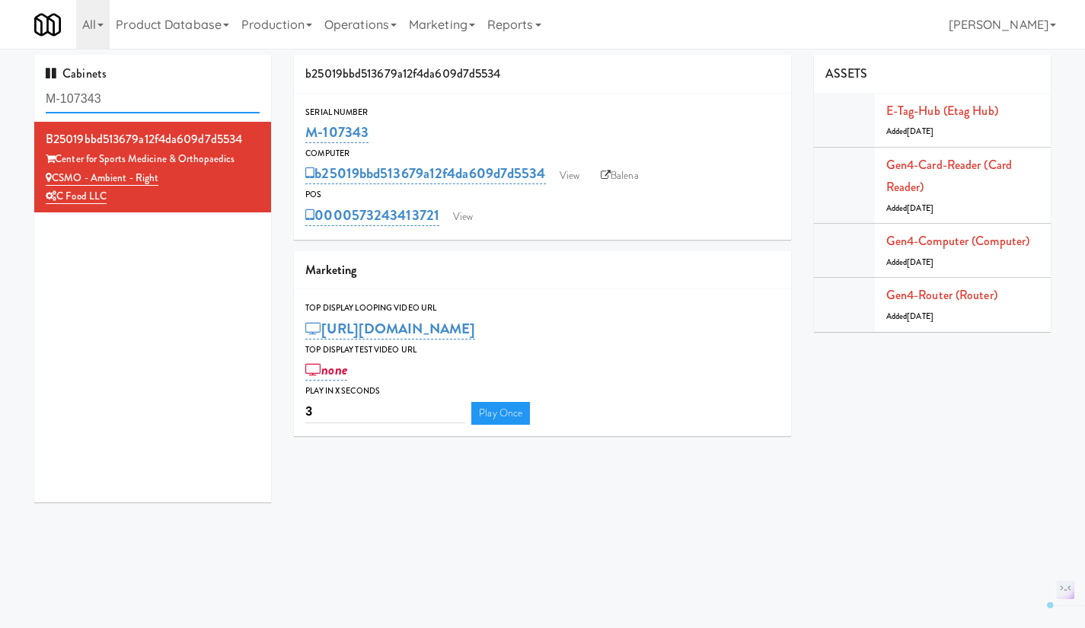
drag, startPoint x: 151, startPoint y: 95, endPoint x: 11, endPoint y: 106, distance: 139.7
click at [11, 106] on div "Cabinets M-107343 b25019bbd513679a12f4da609d7d5534 Center for Sports Medicine &…" at bounding box center [542, 284] width 1085 height 459
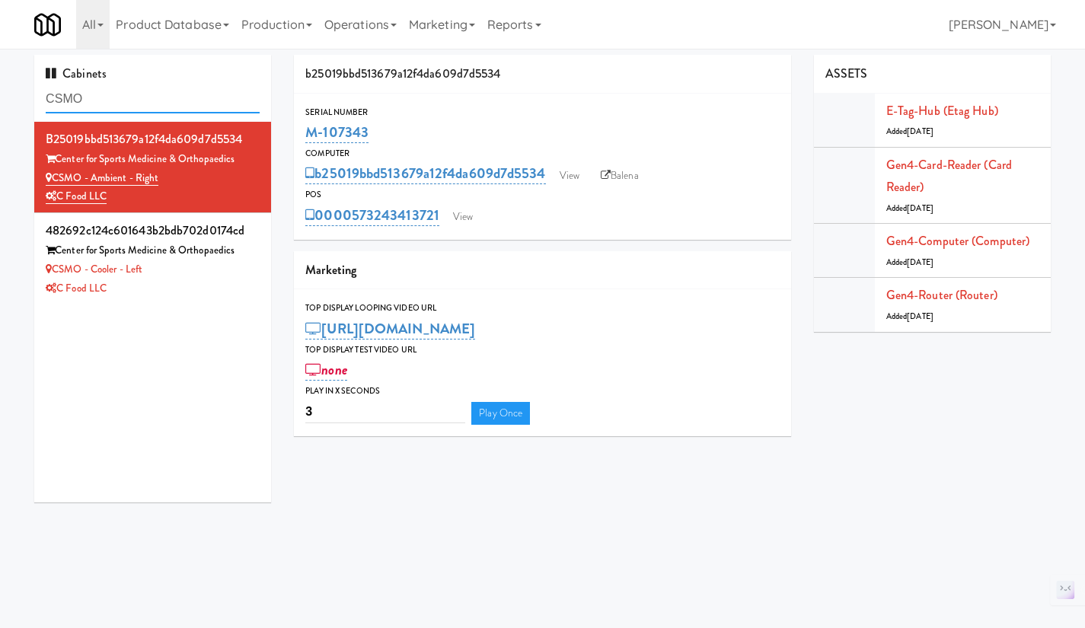
type input "CSMO"
click at [214, 309] on div "b25019bbd513679a12f4da609d7d5534 Center for Sports Medicine & Orthopaedics CSMO…" at bounding box center [152, 312] width 237 height 381
click at [212, 289] on div "C Food LLC" at bounding box center [153, 288] width 214 height 19
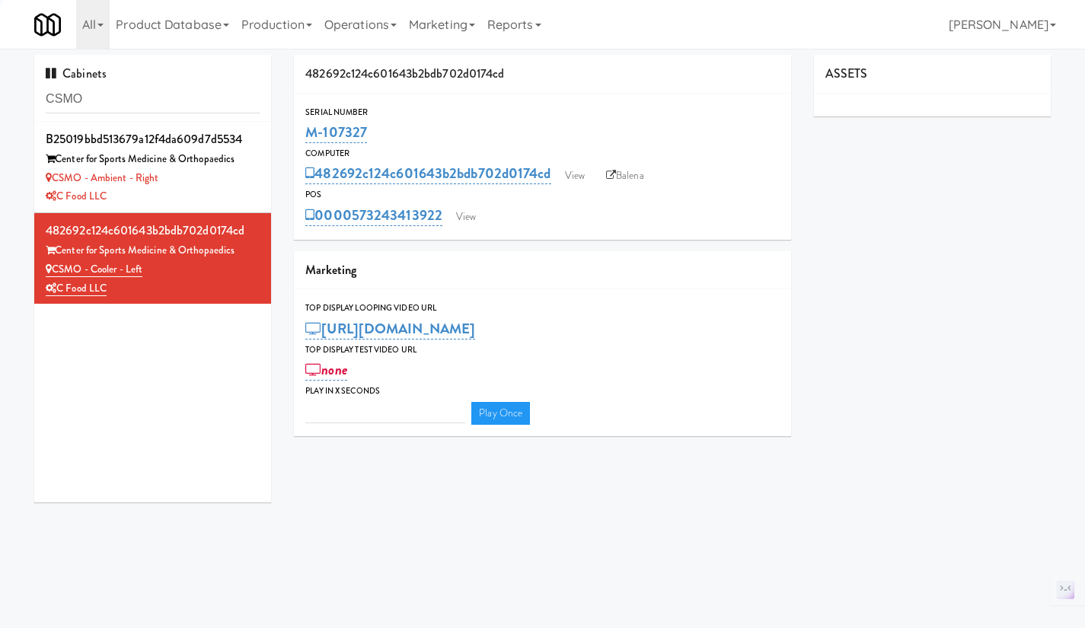
type input "3"
